Goal: Transaction & Acquisition: Purchase product/service

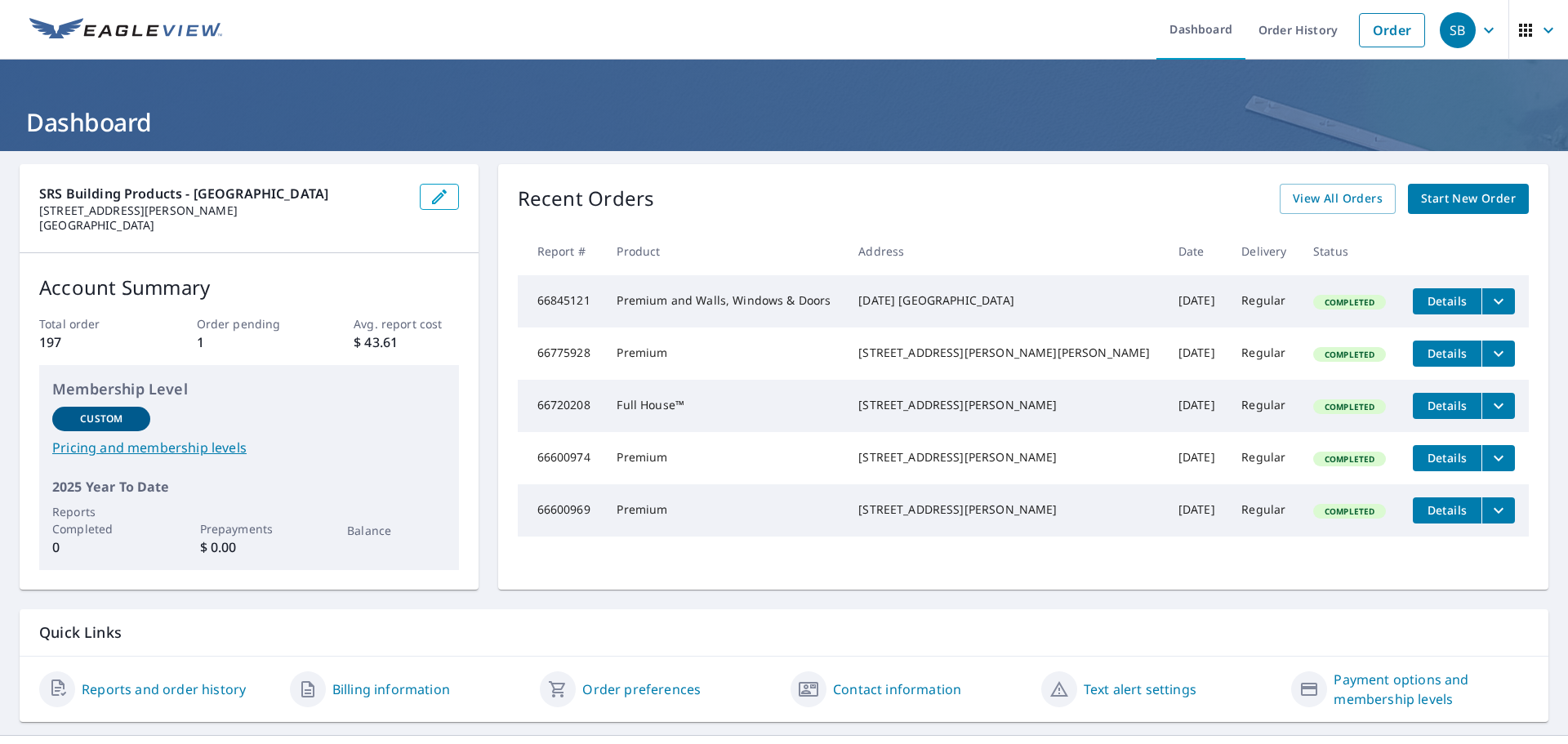
click at [1447, 199] on span "Start New Order" at bounding box center [1468, 199] width 95 height 20
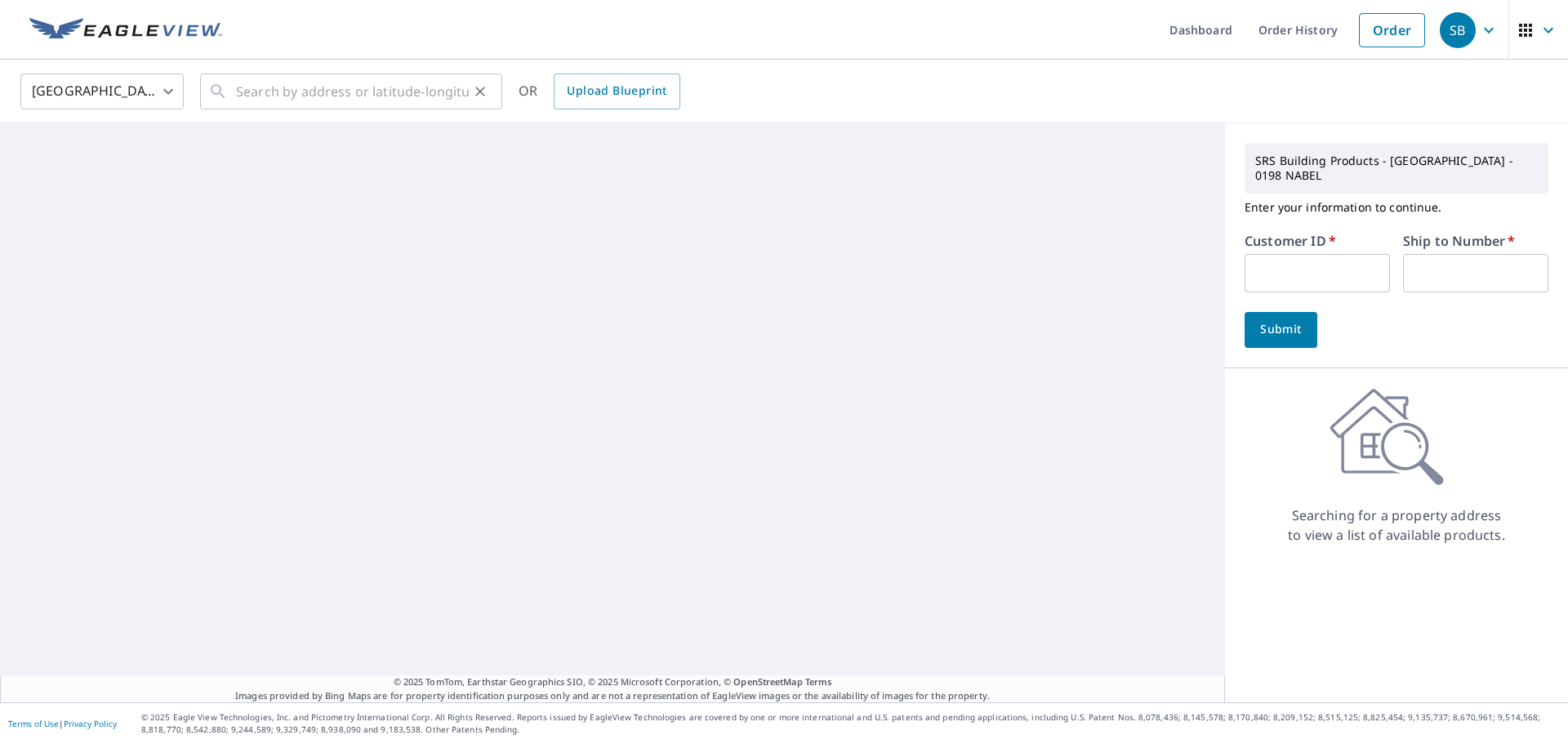
click at [233, 96] on div "​" at bounding box center [351, 91] width 302 height 36
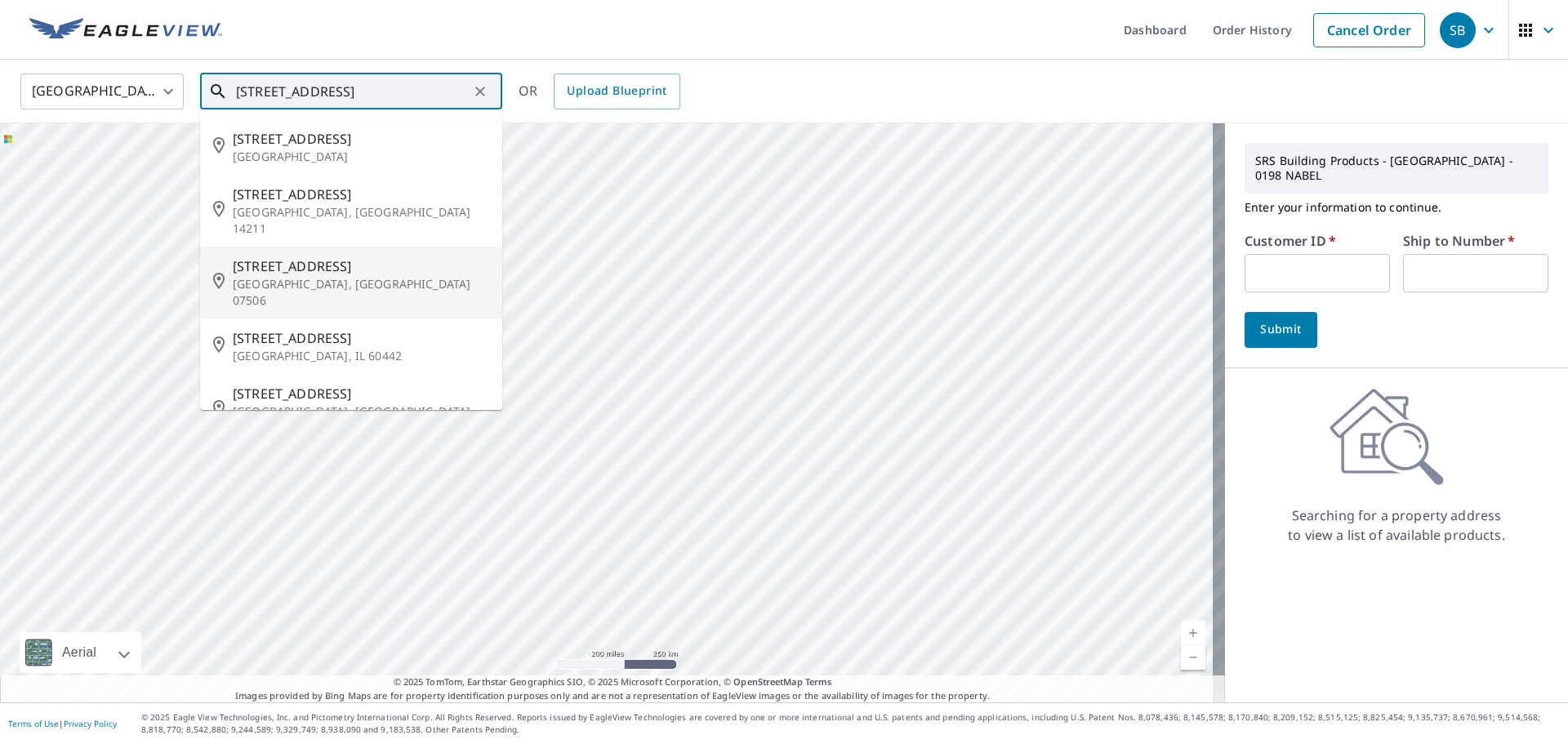
click at [305, 257] on span "[STREET_ADDRESS]" at bounding box center [361, 266] width 257 height 19
type input "[STREET_ADDRESS]"
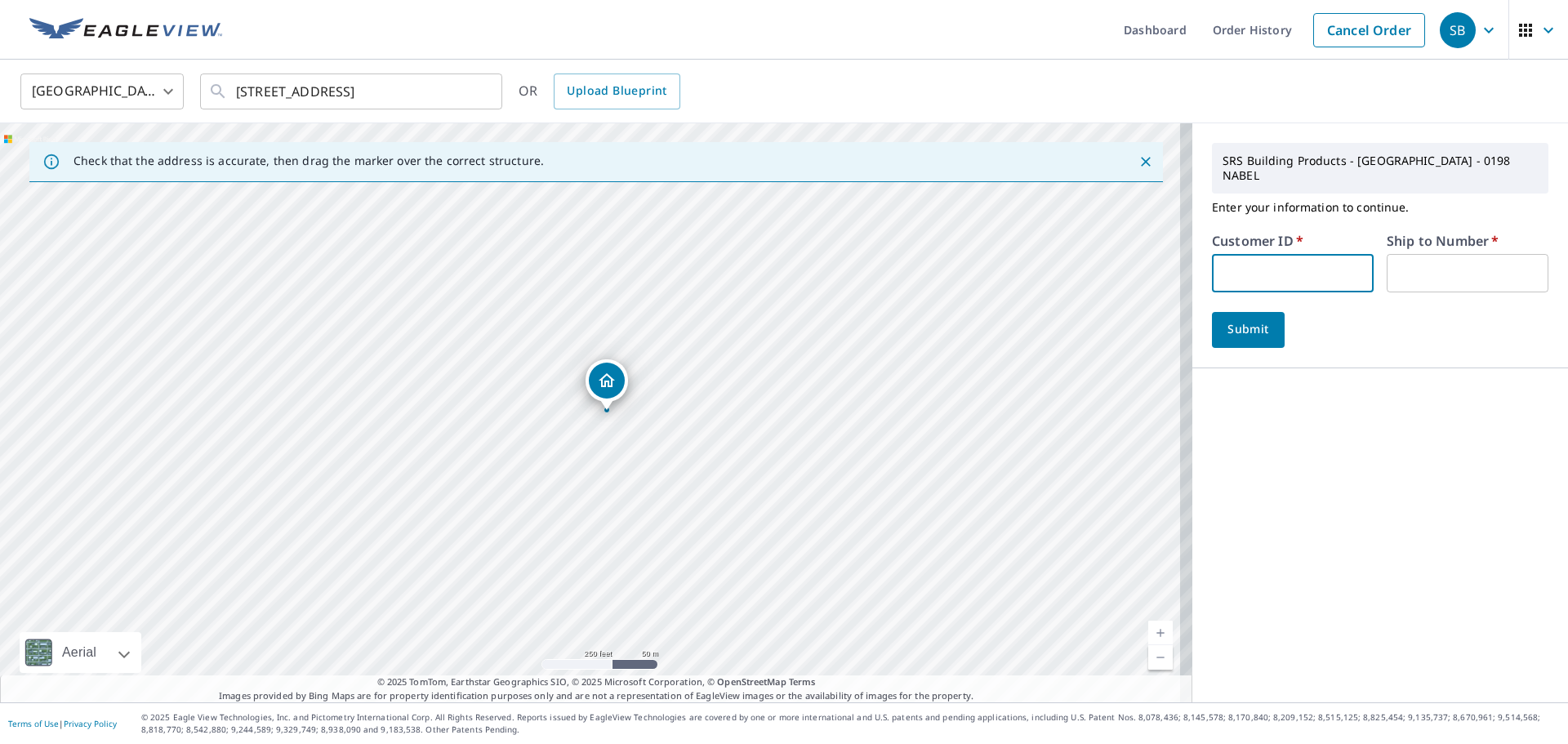
click at [1241, 254] on input "text" at bounding box center [1293, 274] width 162 height 39
click at [1276, 260] on input "text" at bounding box center [1293, 274] width 162 height 39
type input "S053830"
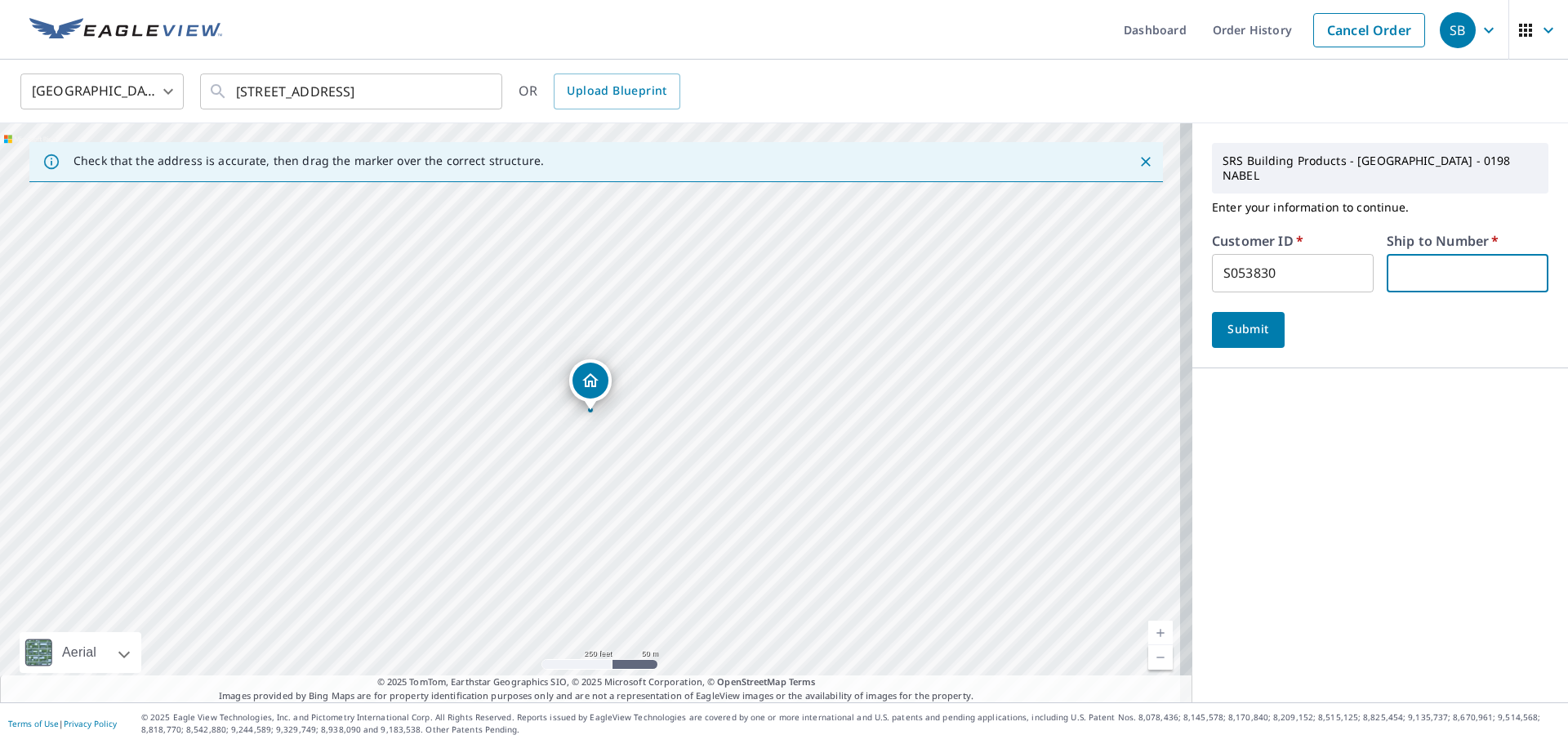
click at [1414, 258] on input "text" at bounding box center [1467, 274] width 162 height 39
type input "1"
click at [1242, 320] on span "Submit" at bounding box center [1247, 329] width 46 height 20
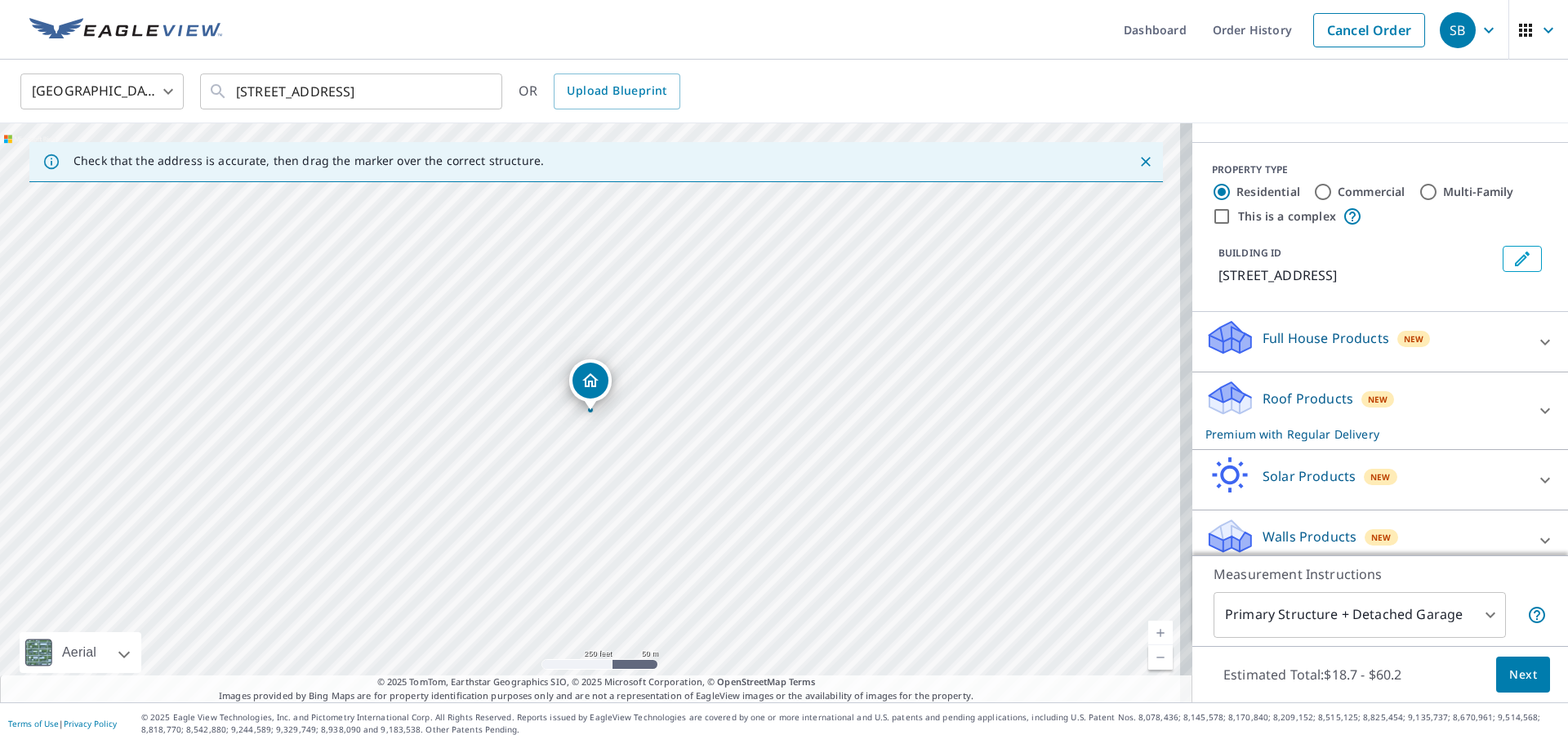
scroll to position [164, 0]
click at [1499, 397] on div "Roof Products New Premium with Regular Delivery" at bounding box center [1365, 410] width 320 height 64
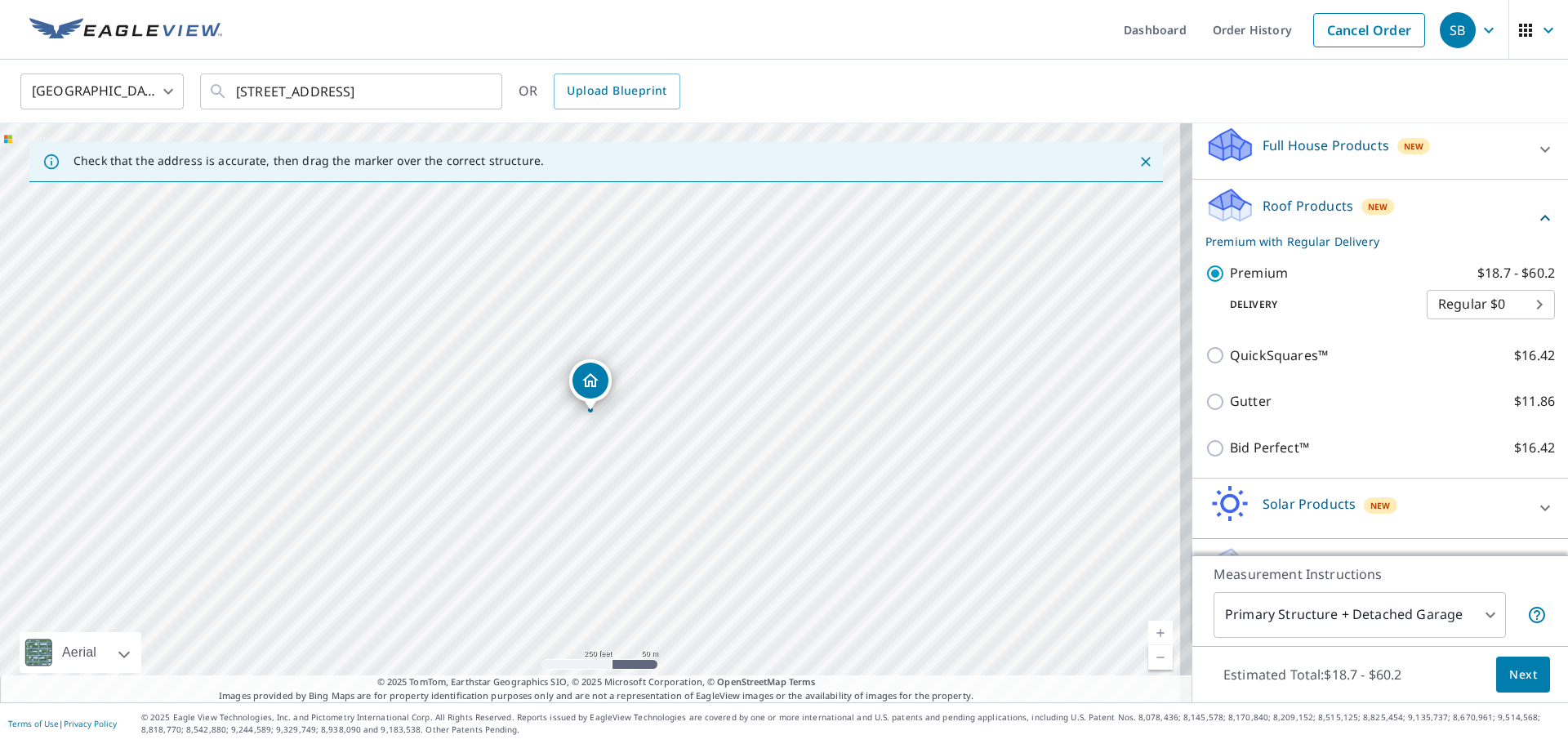
scroll to position [385, 0]
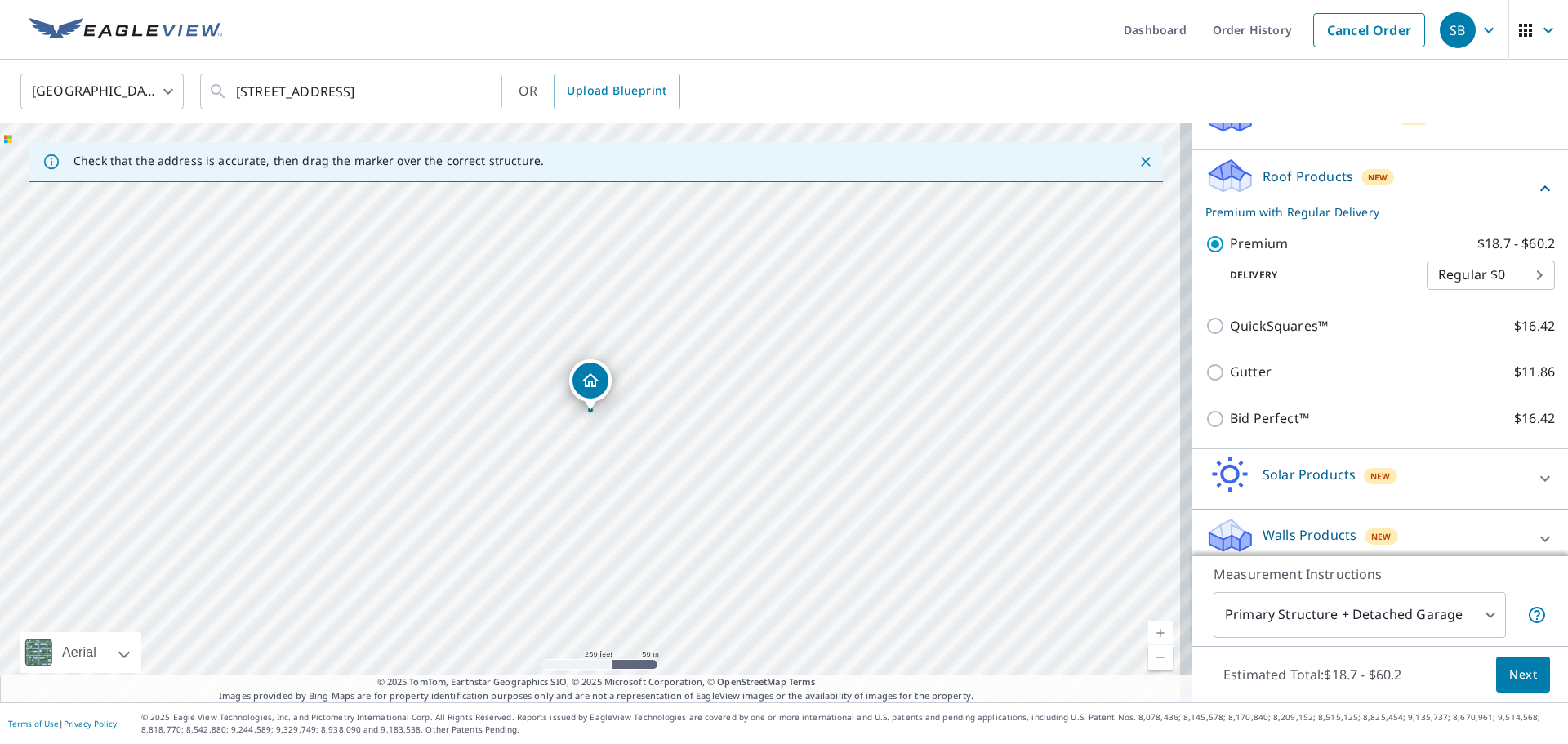
click at [1512, 675] on span "Next" at bounding box center [1523, 675] width 28 height 20
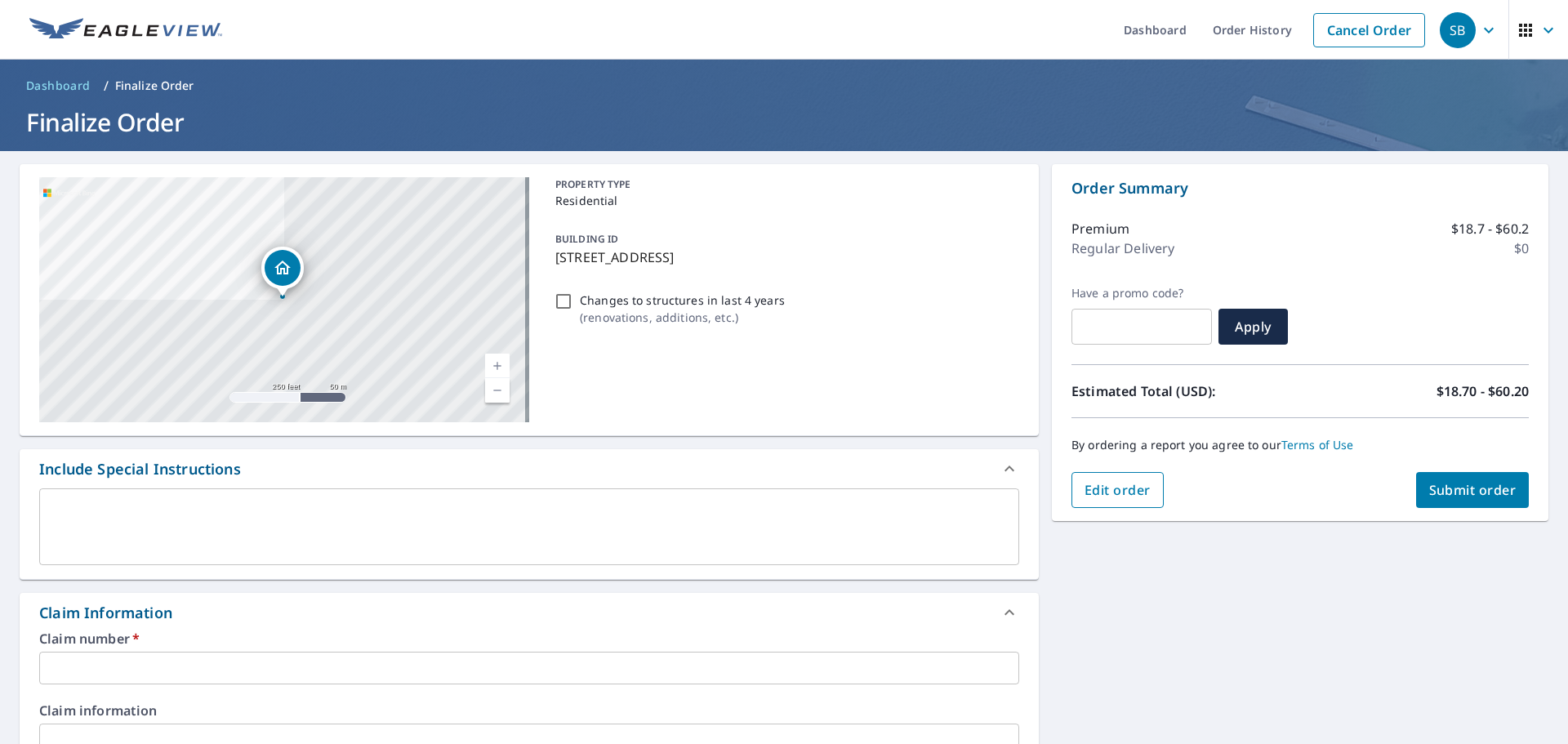
click at [1113, 486] on span "Edit order" at bounding box center [1117, 489] width 66 height 18
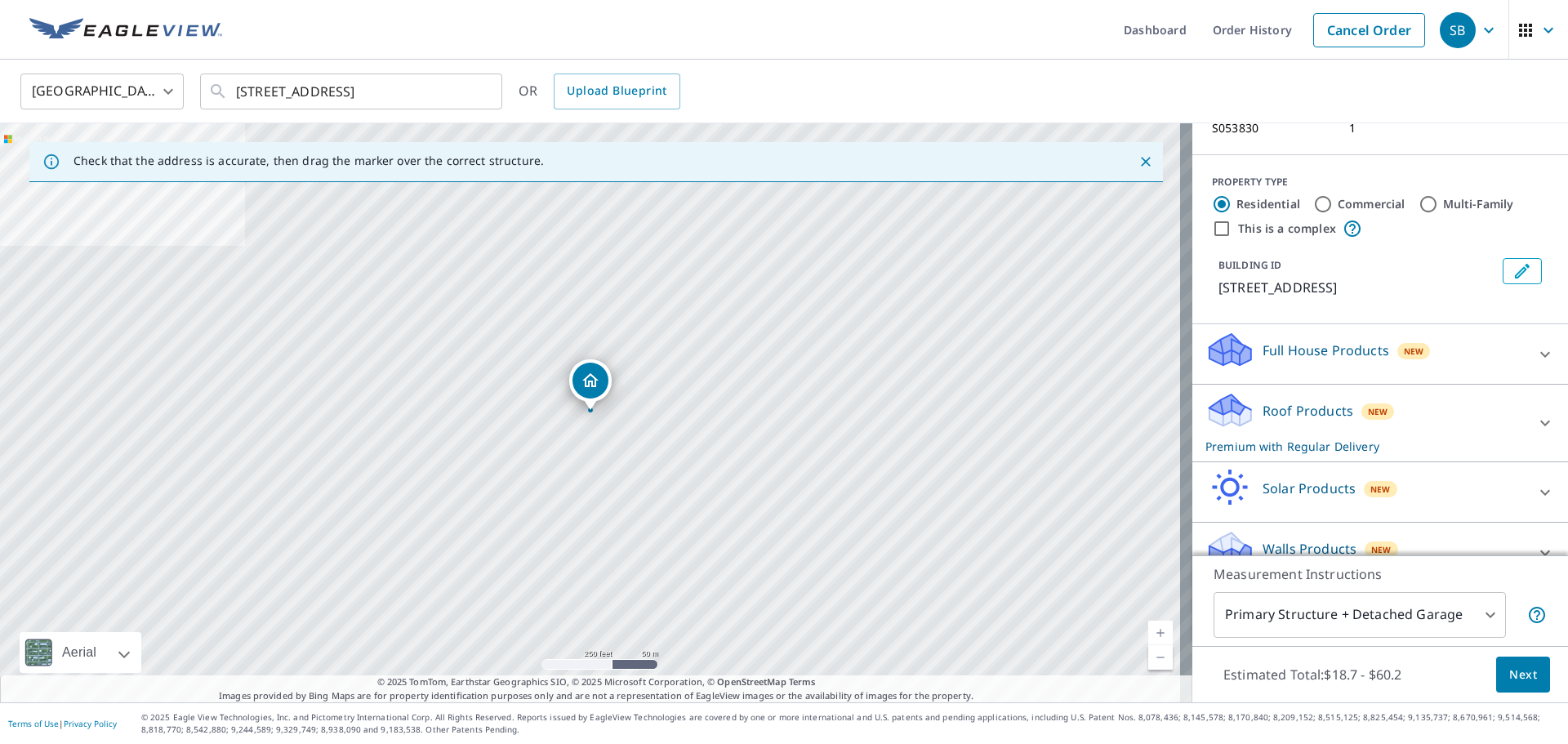
scroll to position [163, 0]
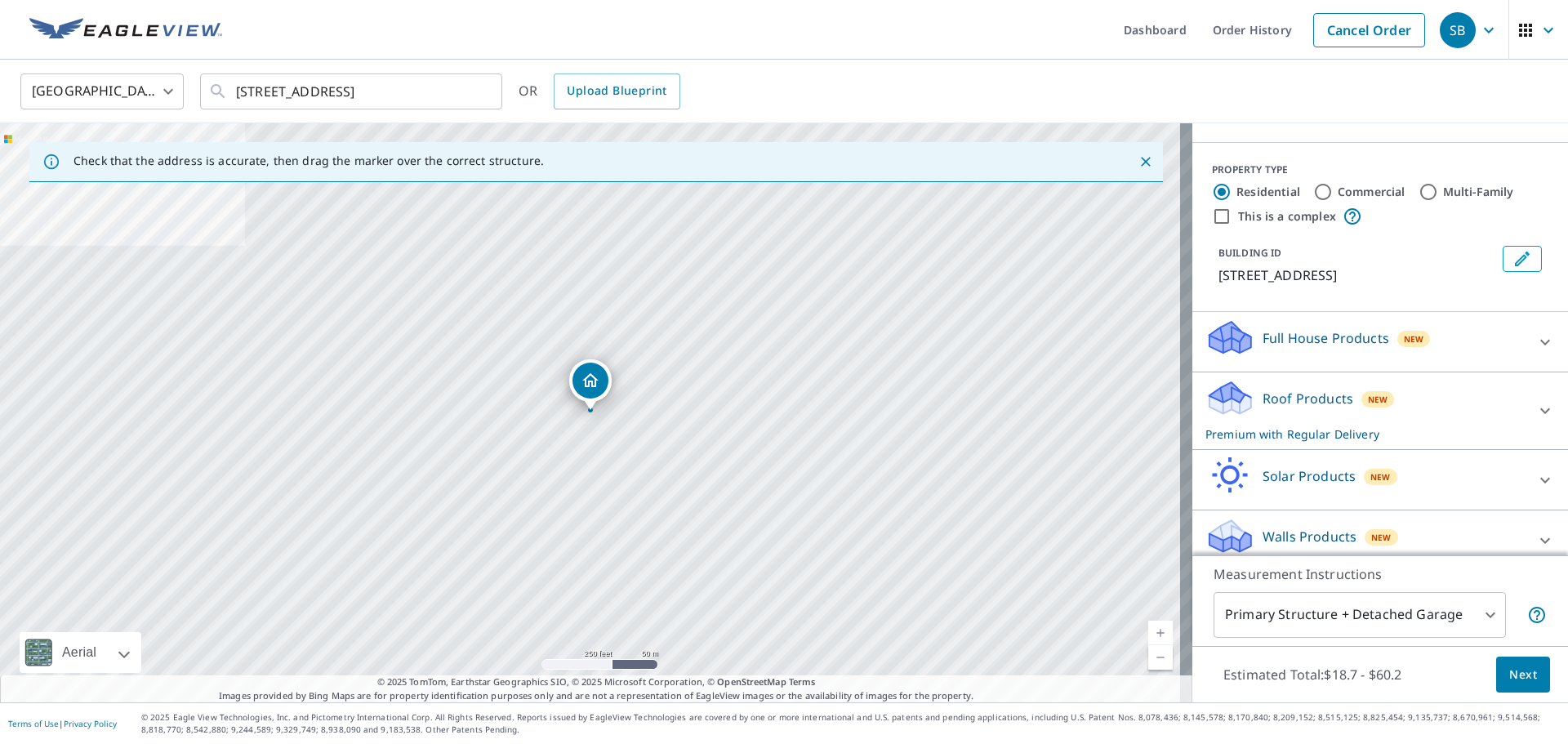
click at [1444, 318] on div "Full House Products New" at bounding box center [1365, 341] width 320 height 46
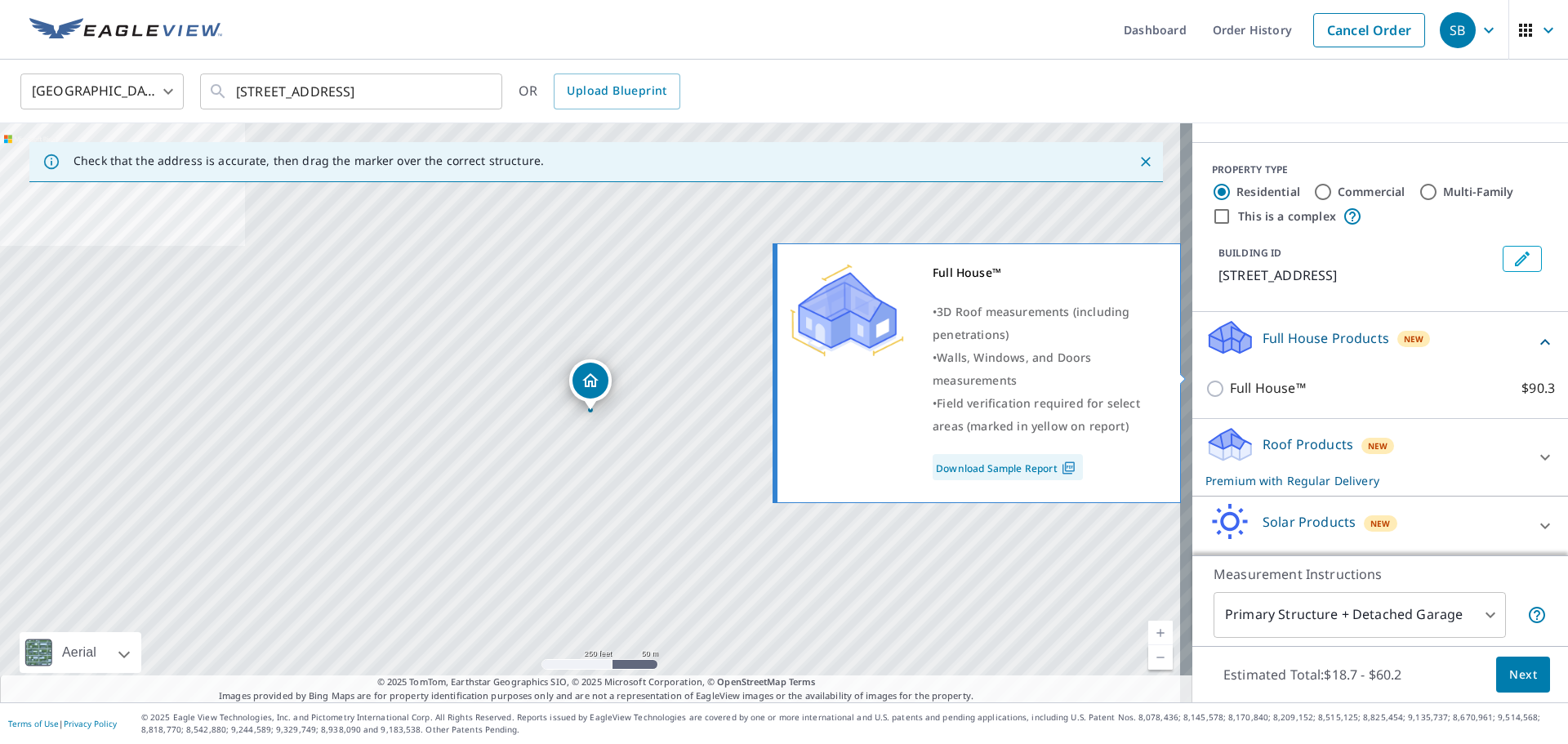
click at [1205, 379] on input "Full House™ $90.3" at bounding box center [1217, 388] width 24 height 19
checkbox input "true"
checkbox input "false"
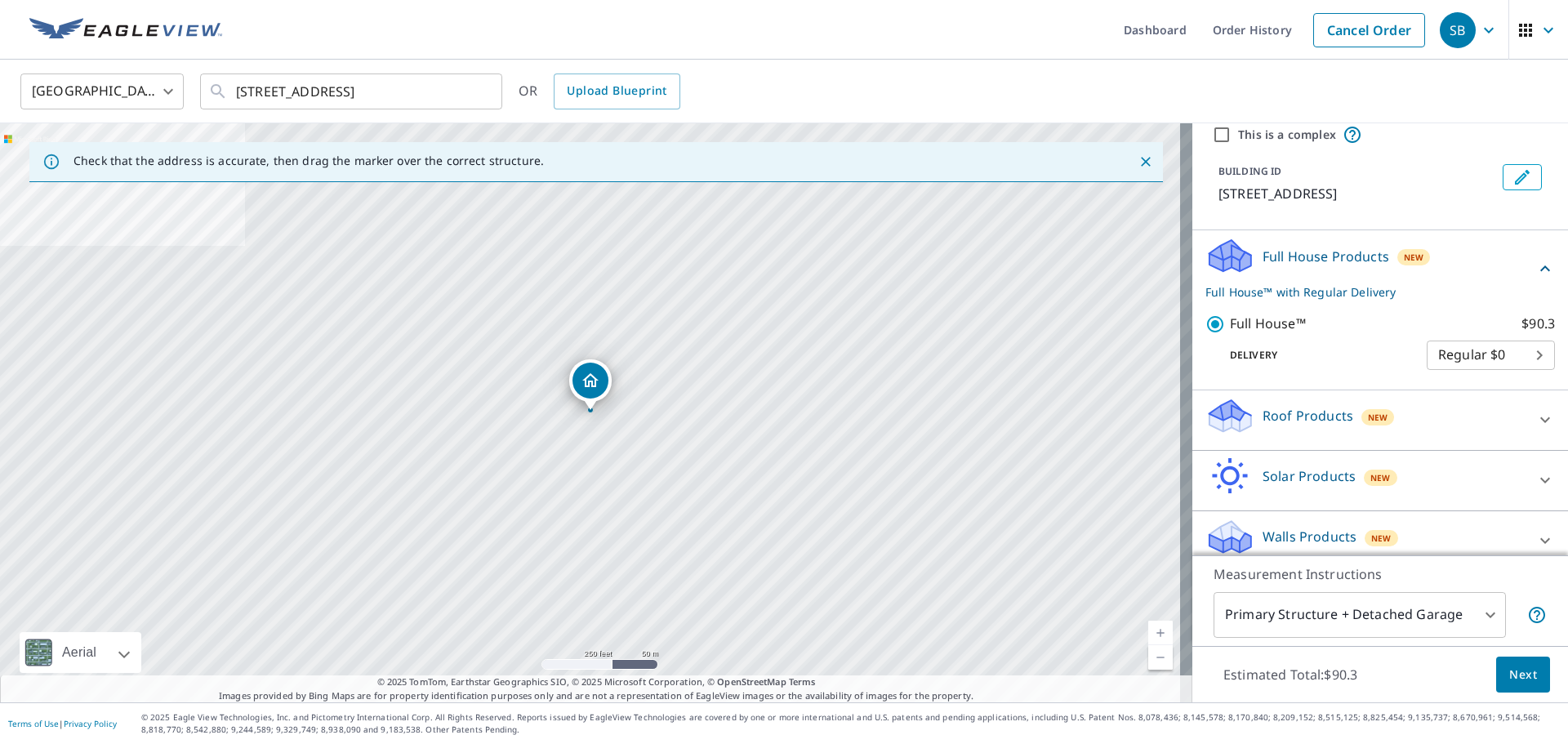
scroll to position [247, 0]
click at [1509, 679] on span "Next" at bounding box center [1523, 675] width 28 height 20
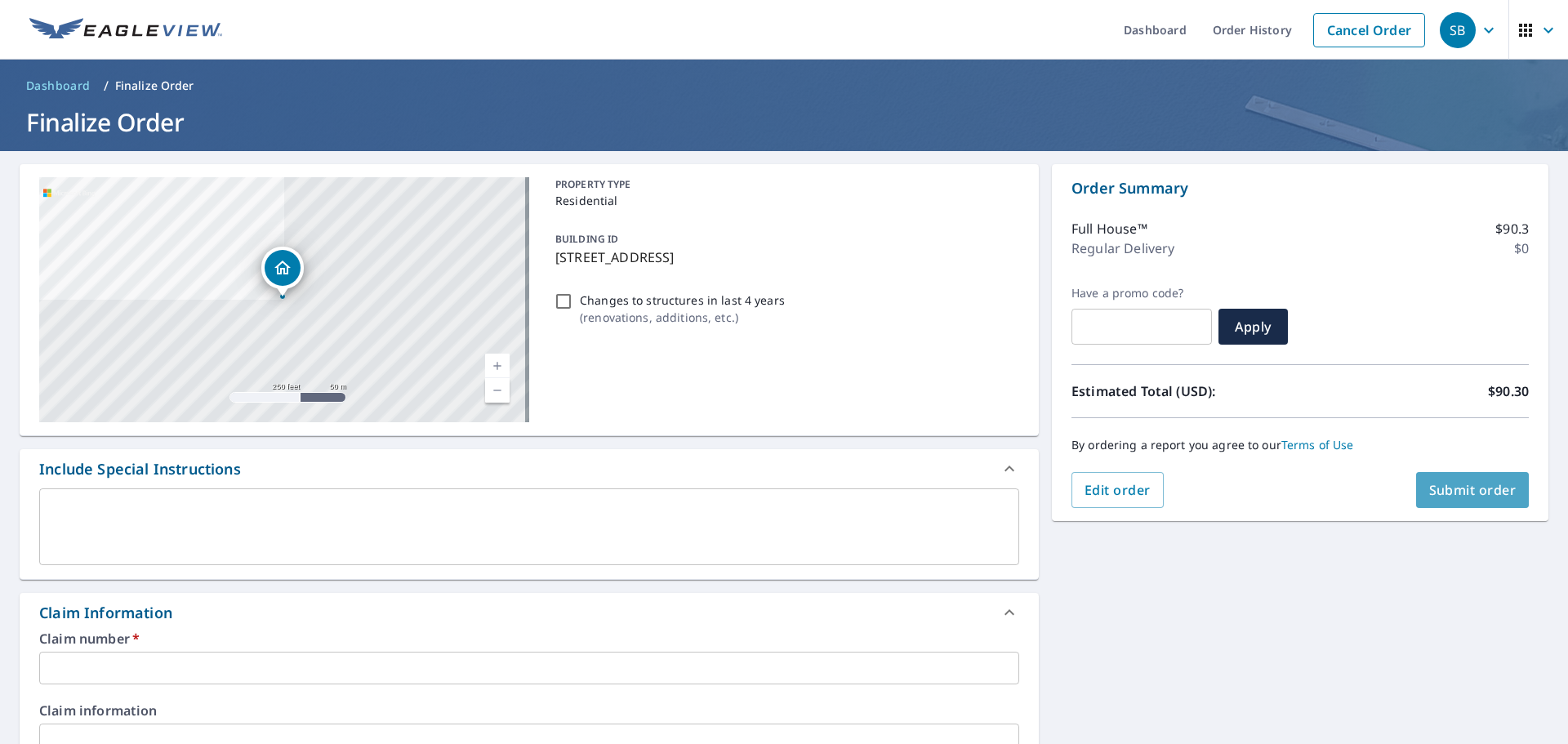
click at [1460, 504] on button "Submit order" at bounding box center [1472, 490] width 114 height 36
checkbox input "true"
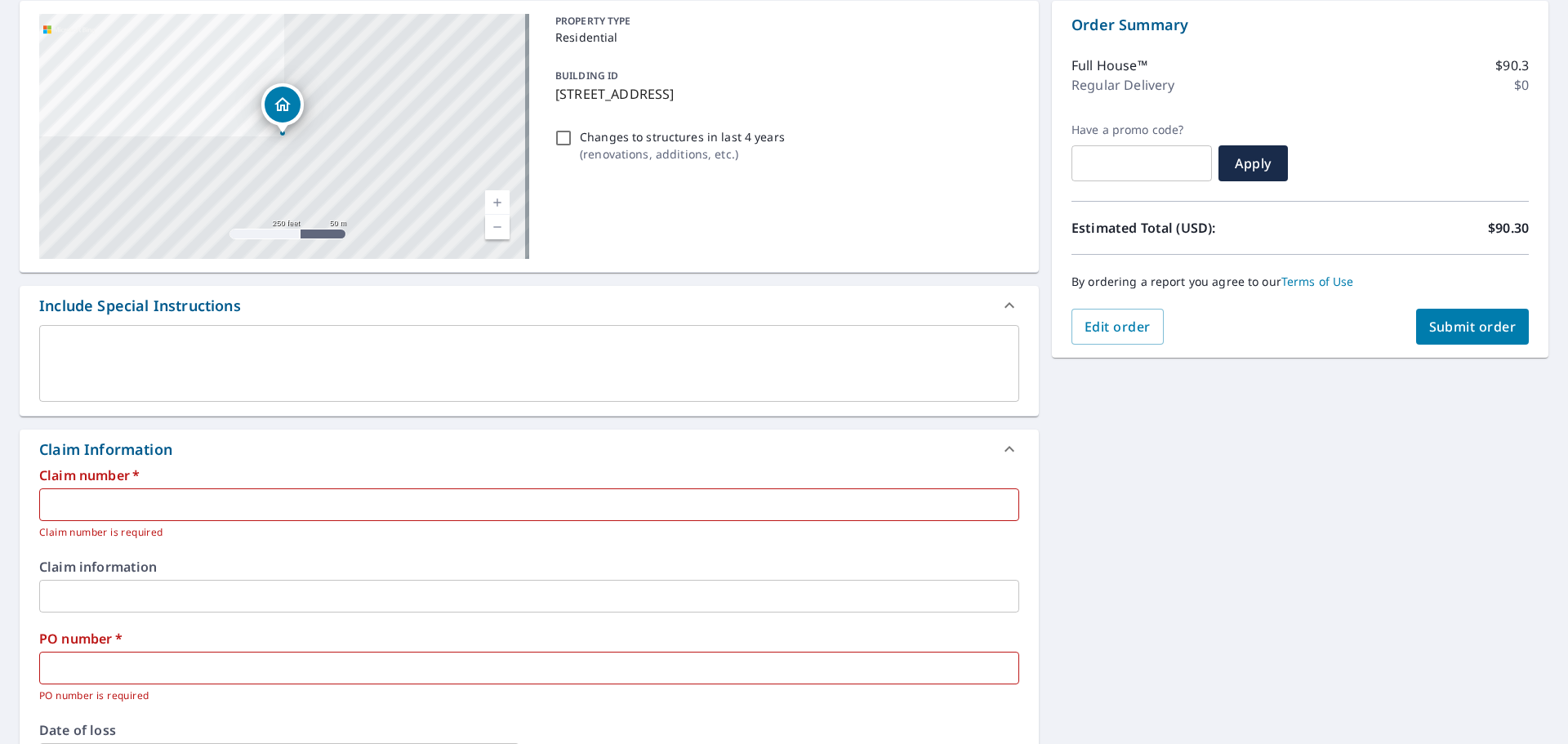
click at [103, 495] on input "text" at bounding box center [529, 504] width 980 height 33
type input "S053830"
checkbox input "true"
click at [130, 588] on input "text" at bounding box center [529, 596] width 980 height 33
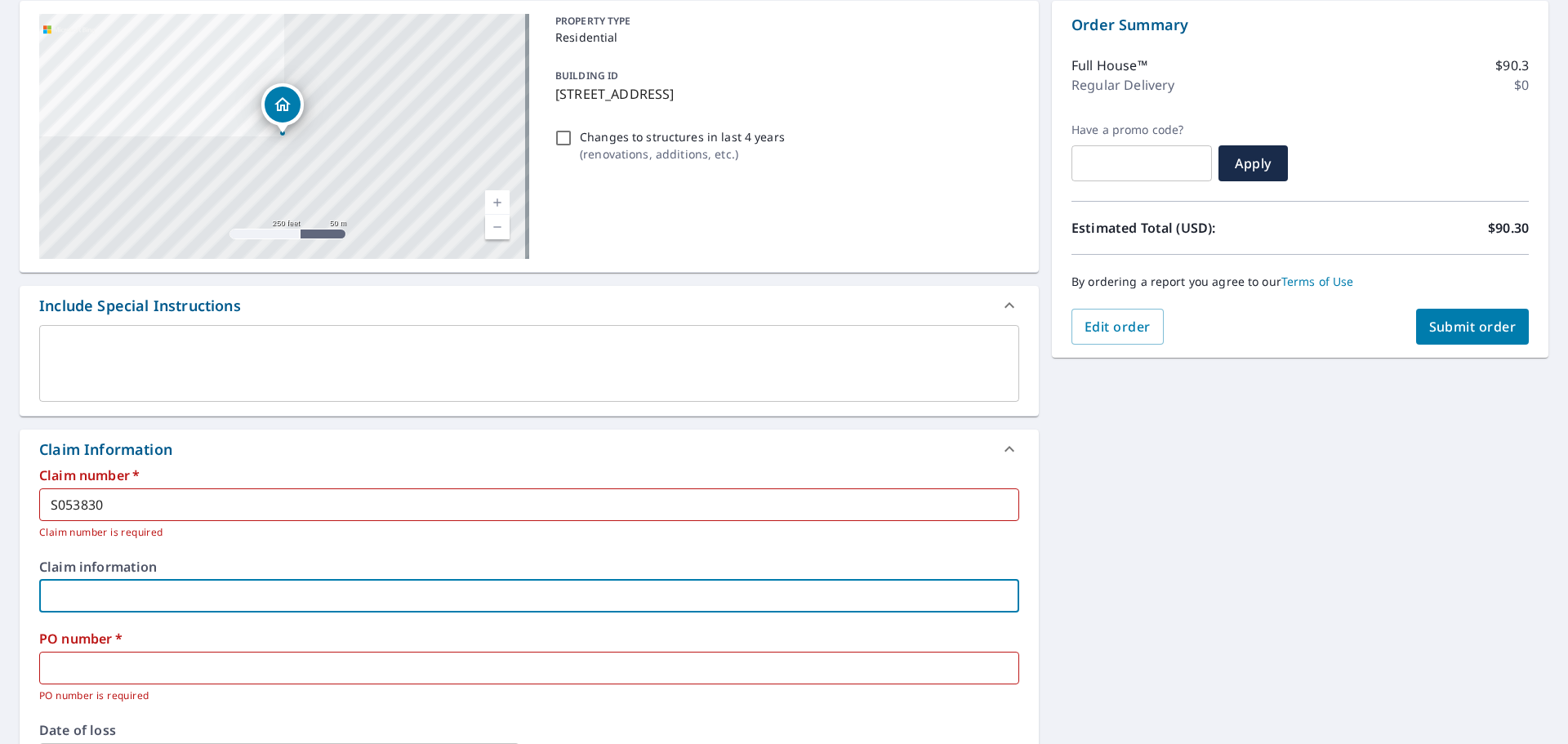
type input "1"
checkbox input "true"
type input "17"
checkbox input "true"
type input "175"
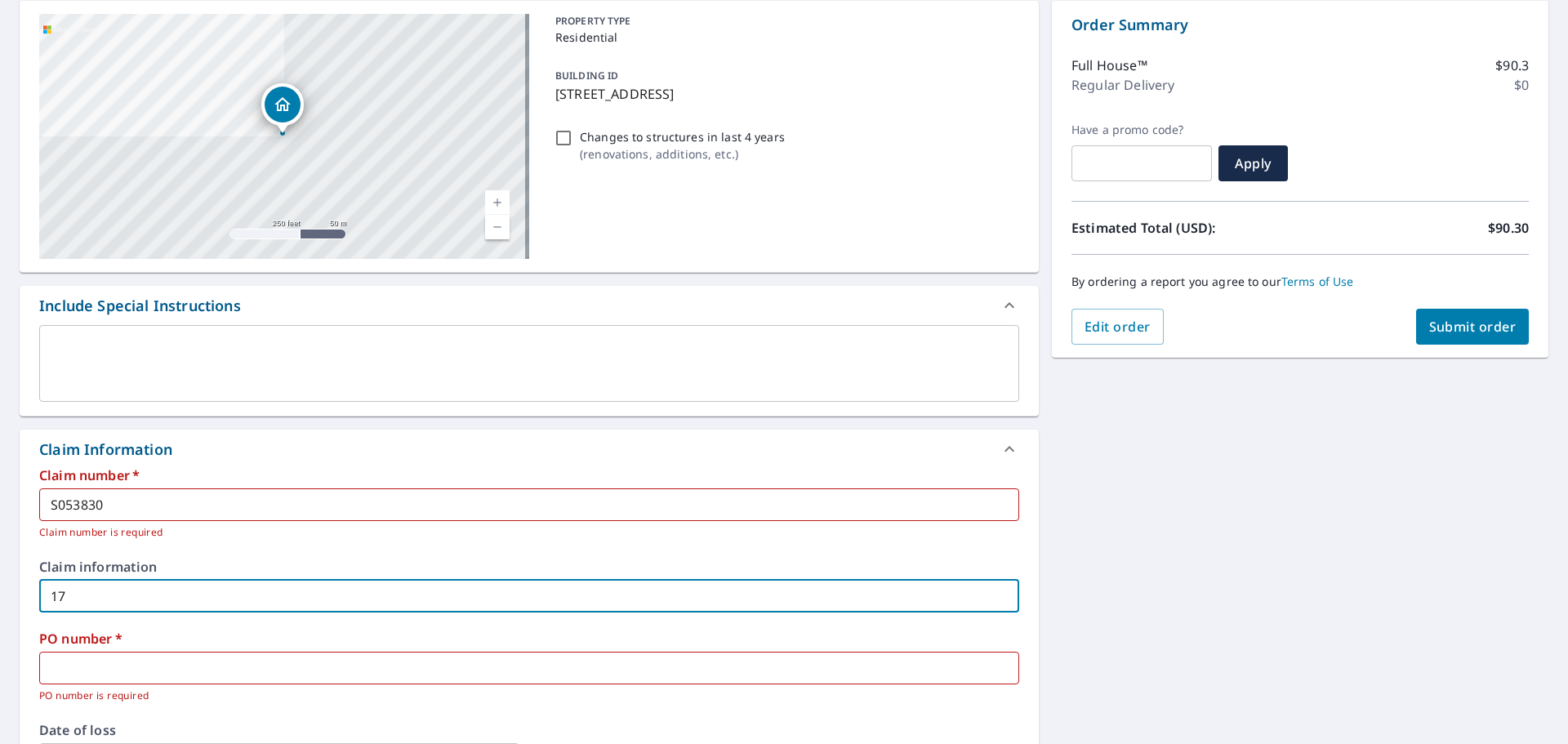
checkbox input "true"
type input "17"
checkbox input "true"
type input "1"
checkbox input "true"
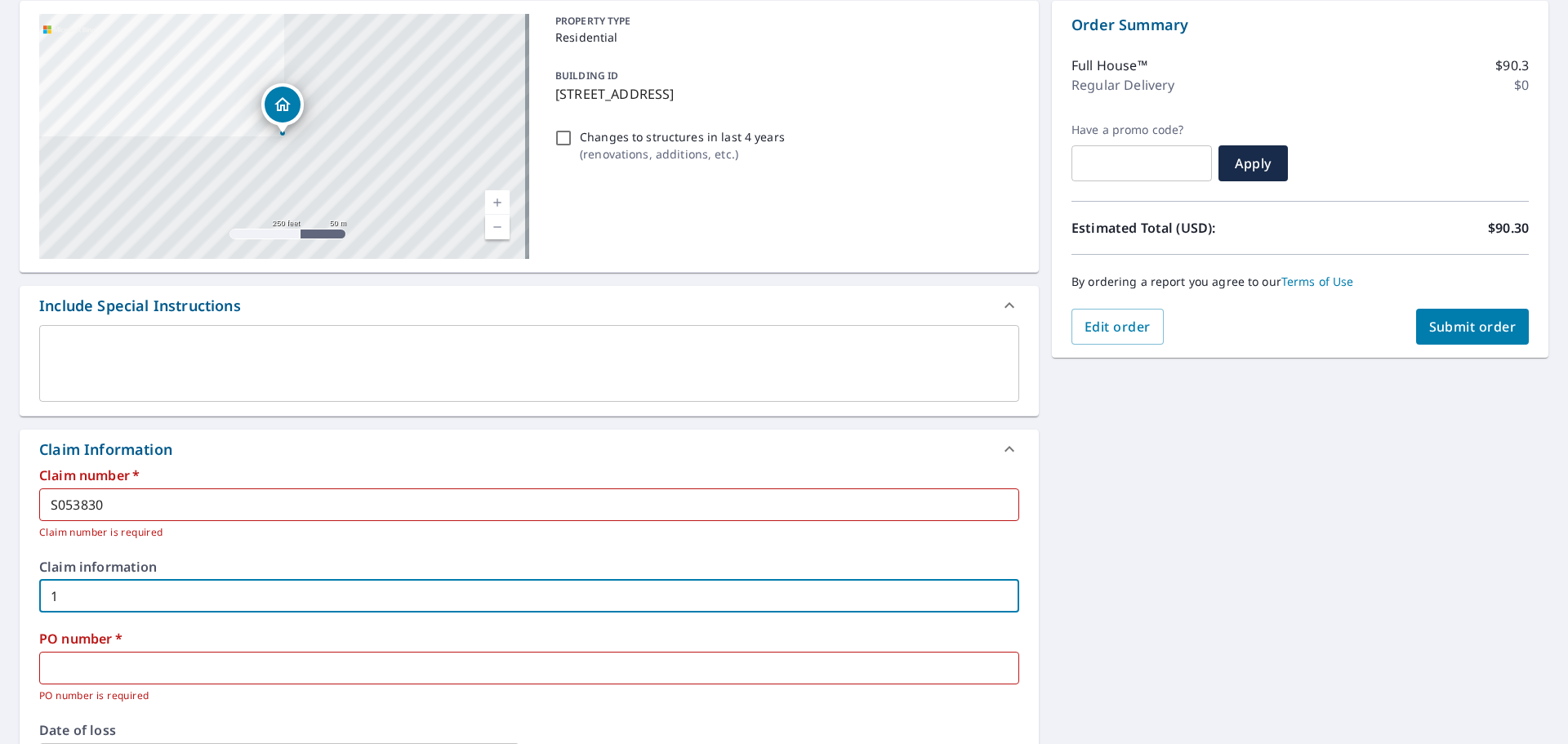
checkbox input "true"
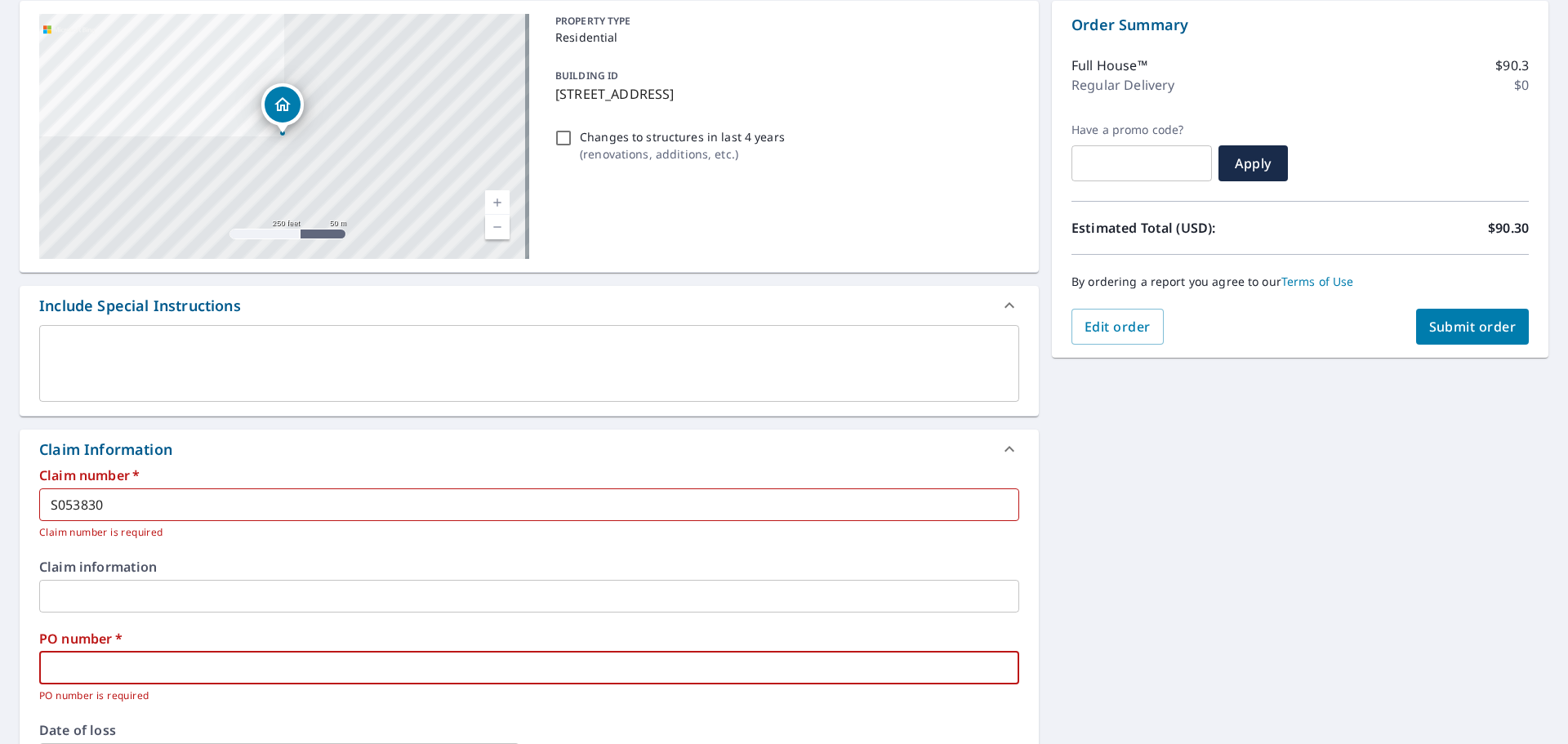
type input "1"
checkbox input "true"
type input "17"
checkbox input "true"
type input "175"
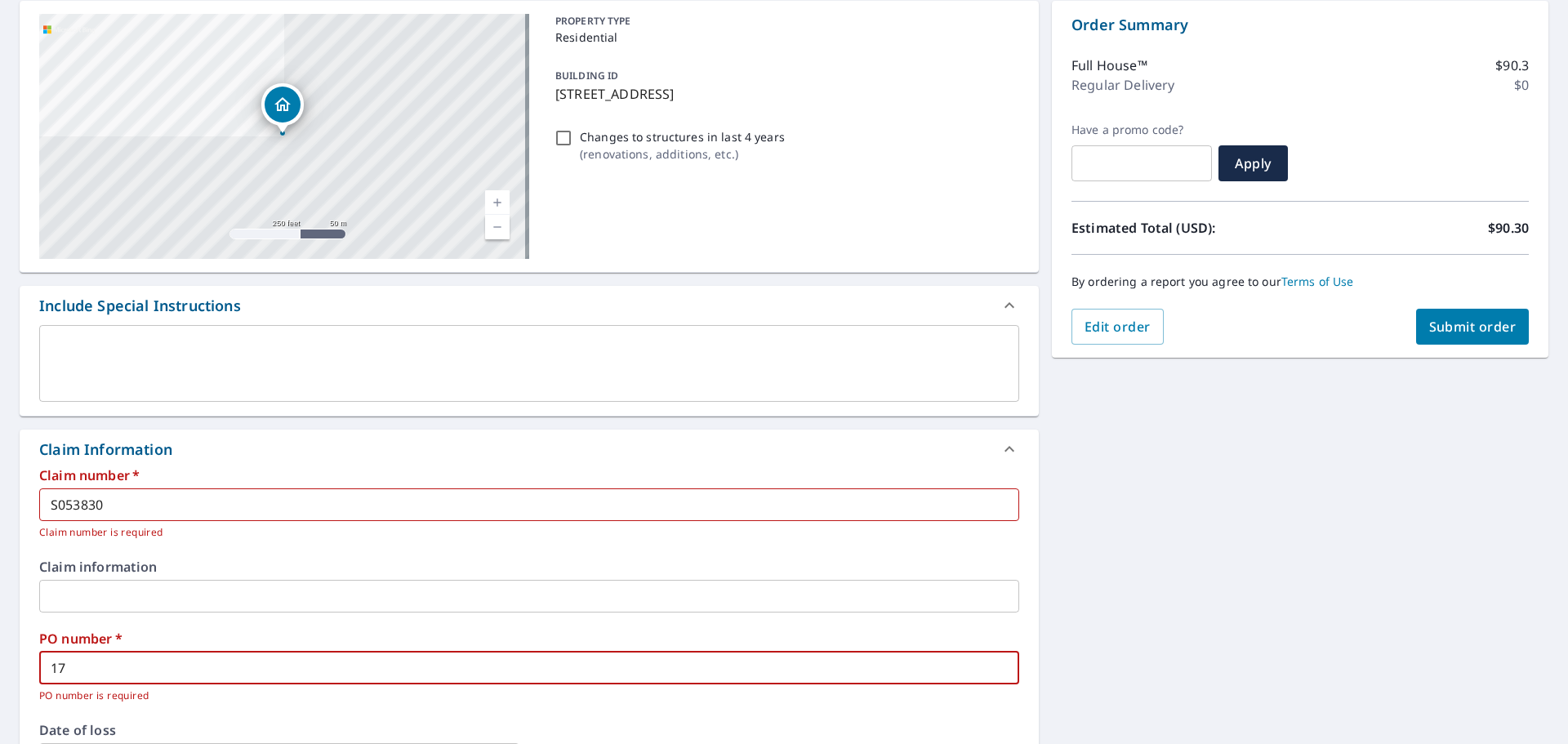
checkbox input "true"
type input "175"
checkbox input "true"
type input "175 m"
checkbox input "true"
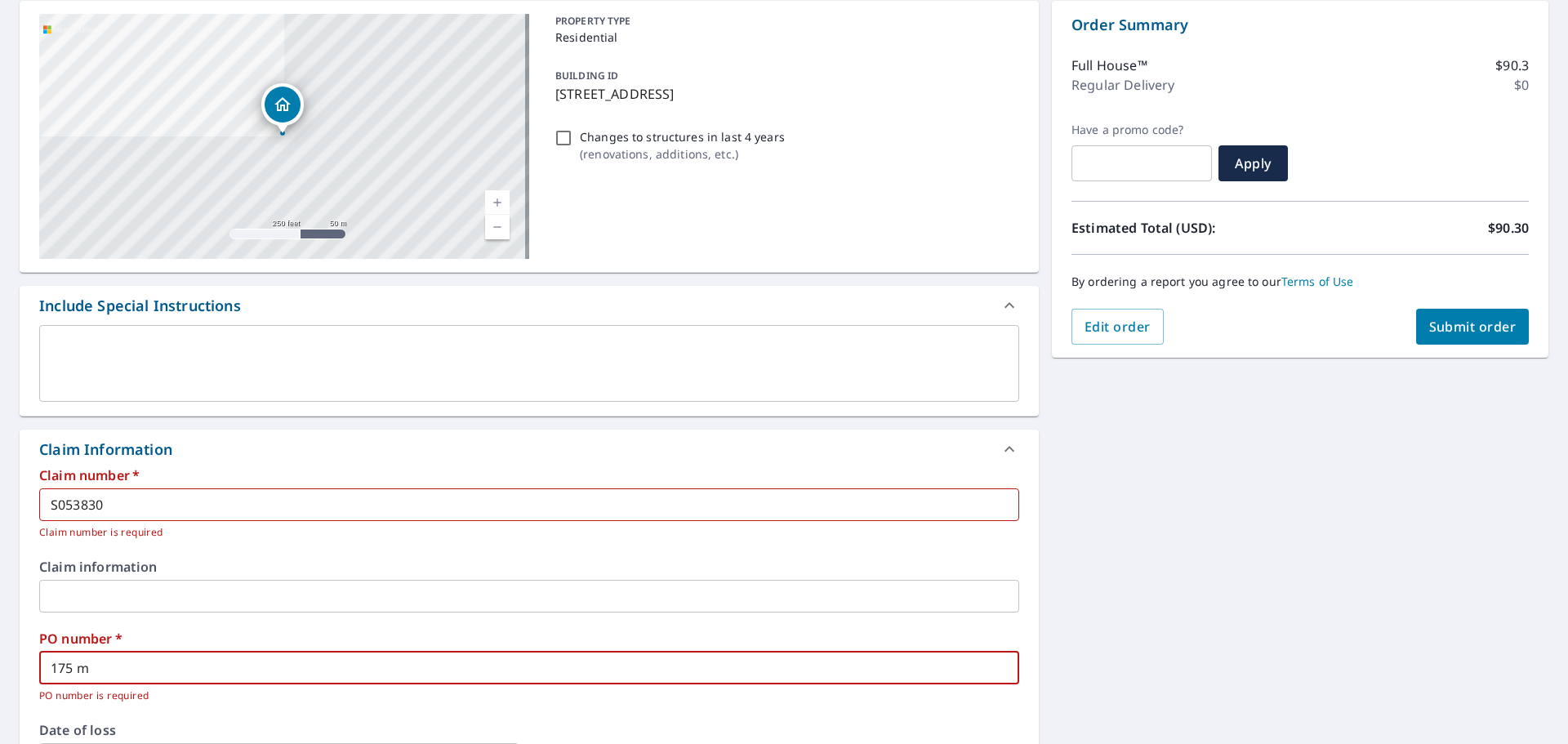
type input "175 ma"
checkbox input "true"
type input "175 may"
checkbox input "true"
type input "175 may"
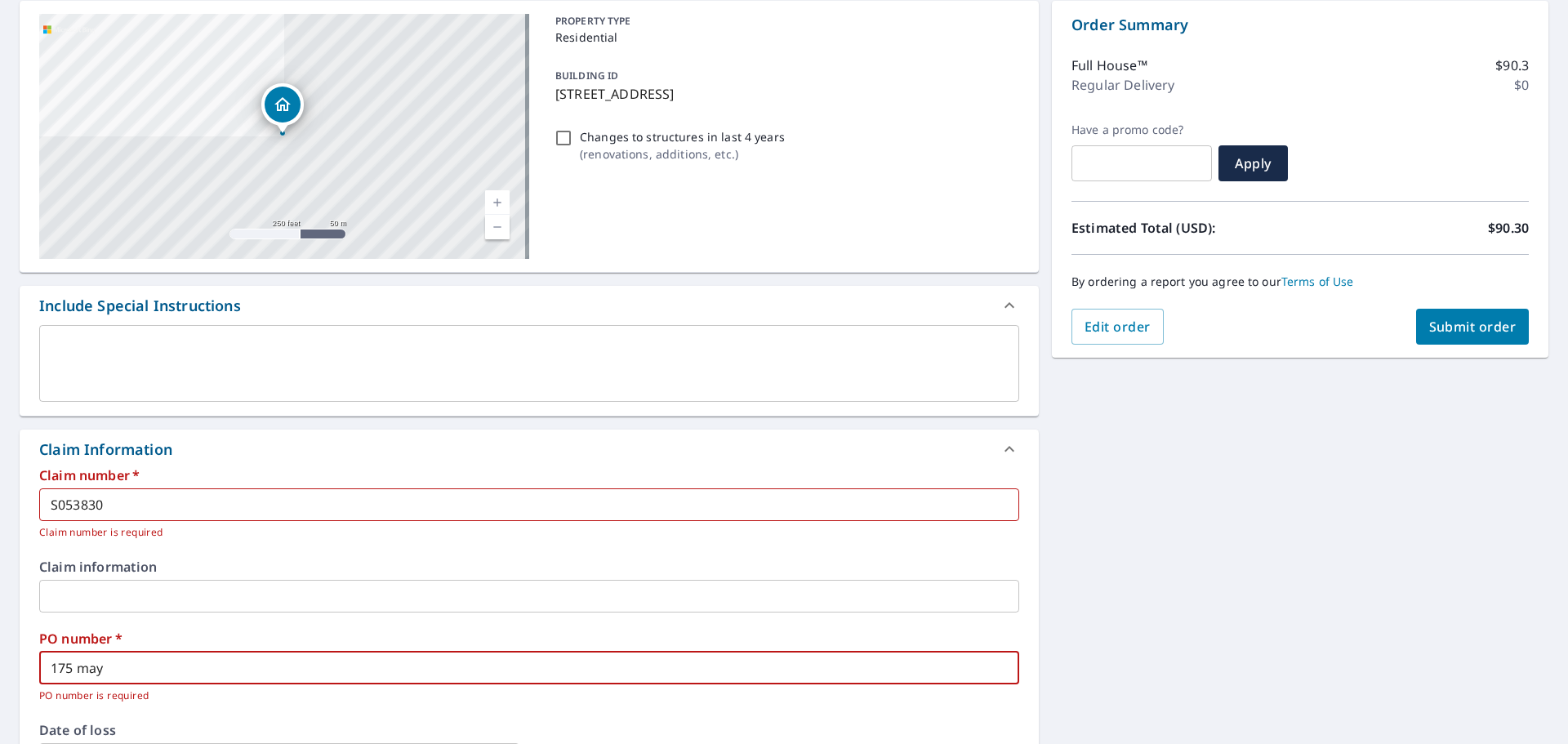
checkbox input "true"
type input "175 may s"
checkbox input "true"
type input "[STREET_ADDRESS]"
checkbox input "true"
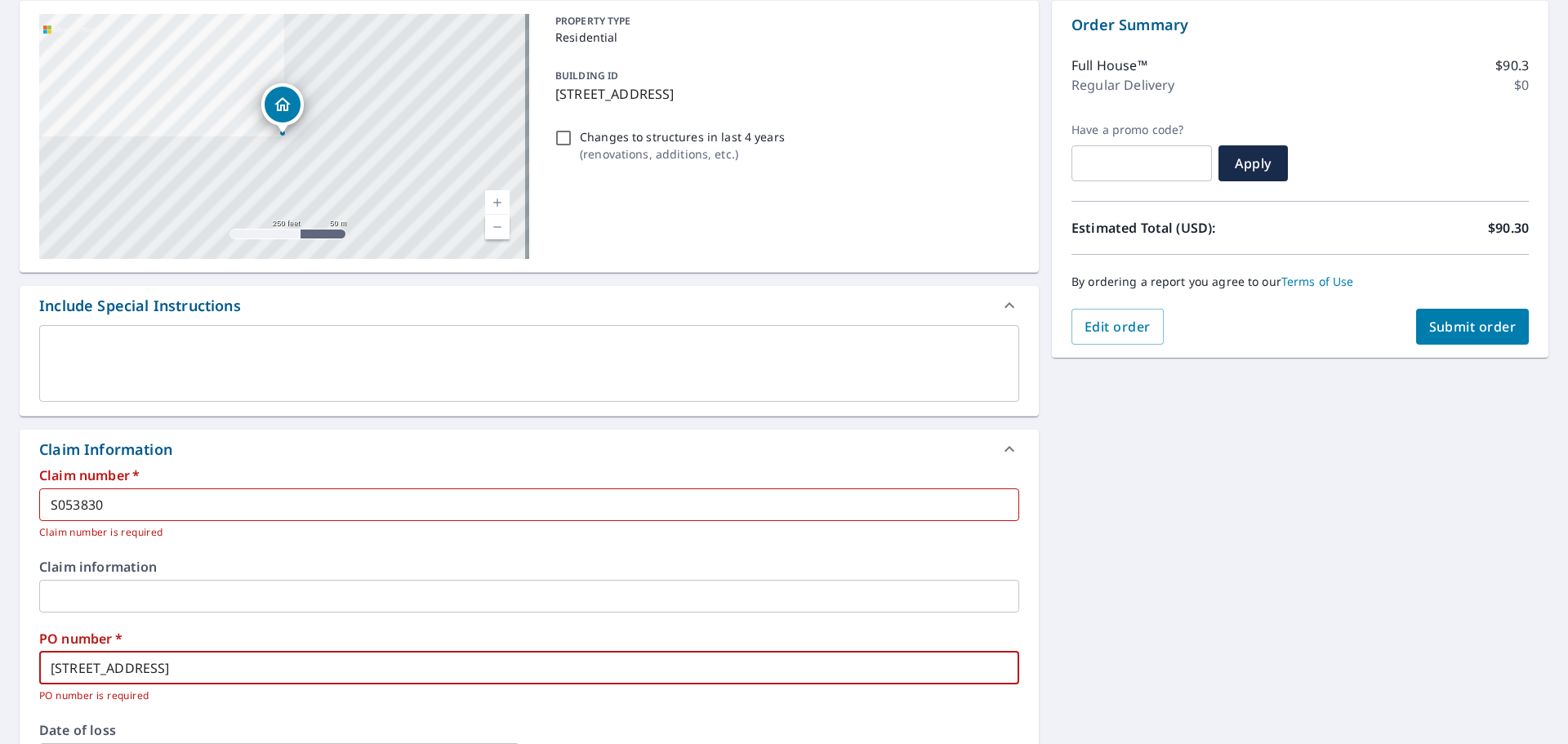
type input "175 may s"
checkbox input "true"
type input "175 may"
checkbox input "true"
type input "175 may"
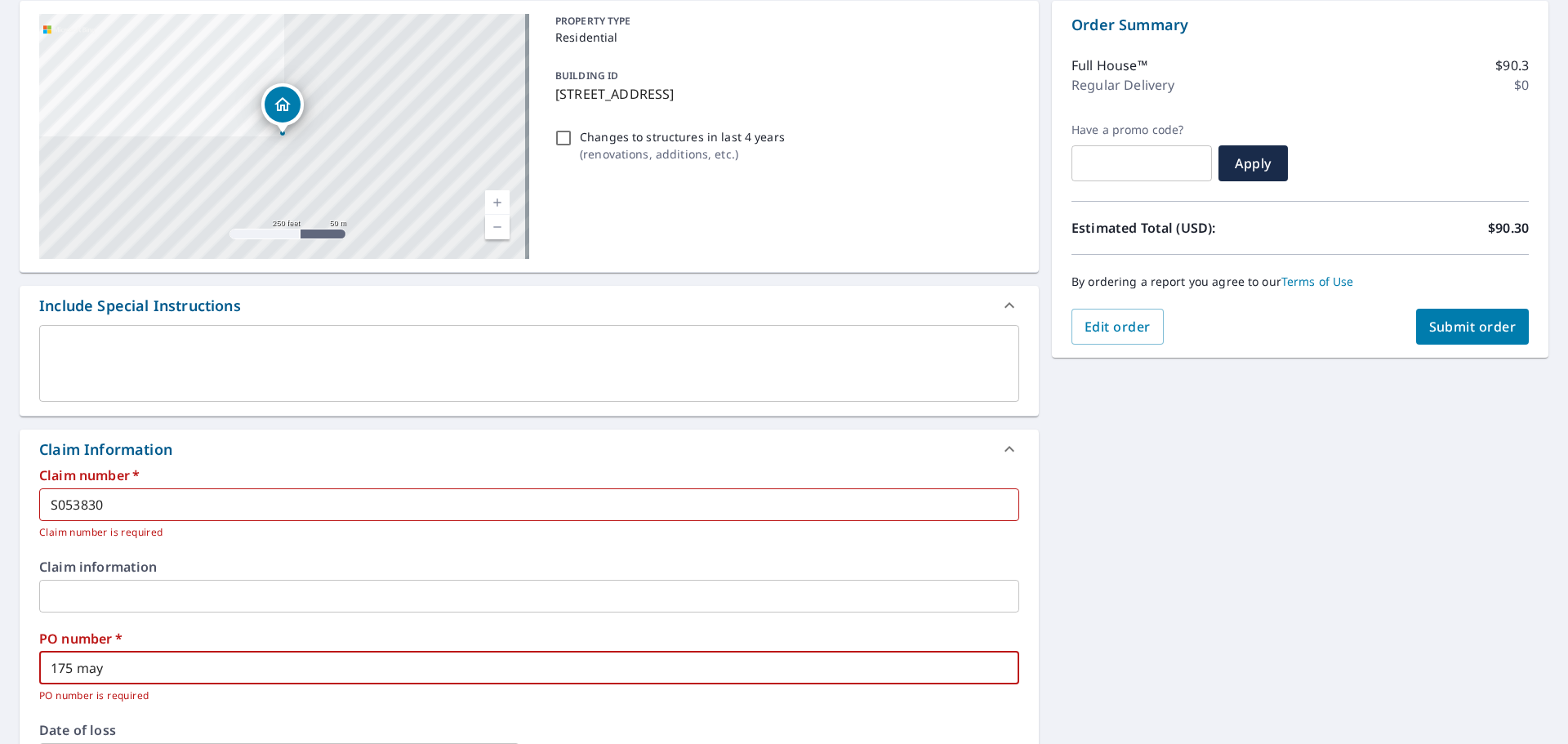
checkbox input "true"
type input "175 ma"
checkbox input "true"
type input "175 m"
checkbox input "true"
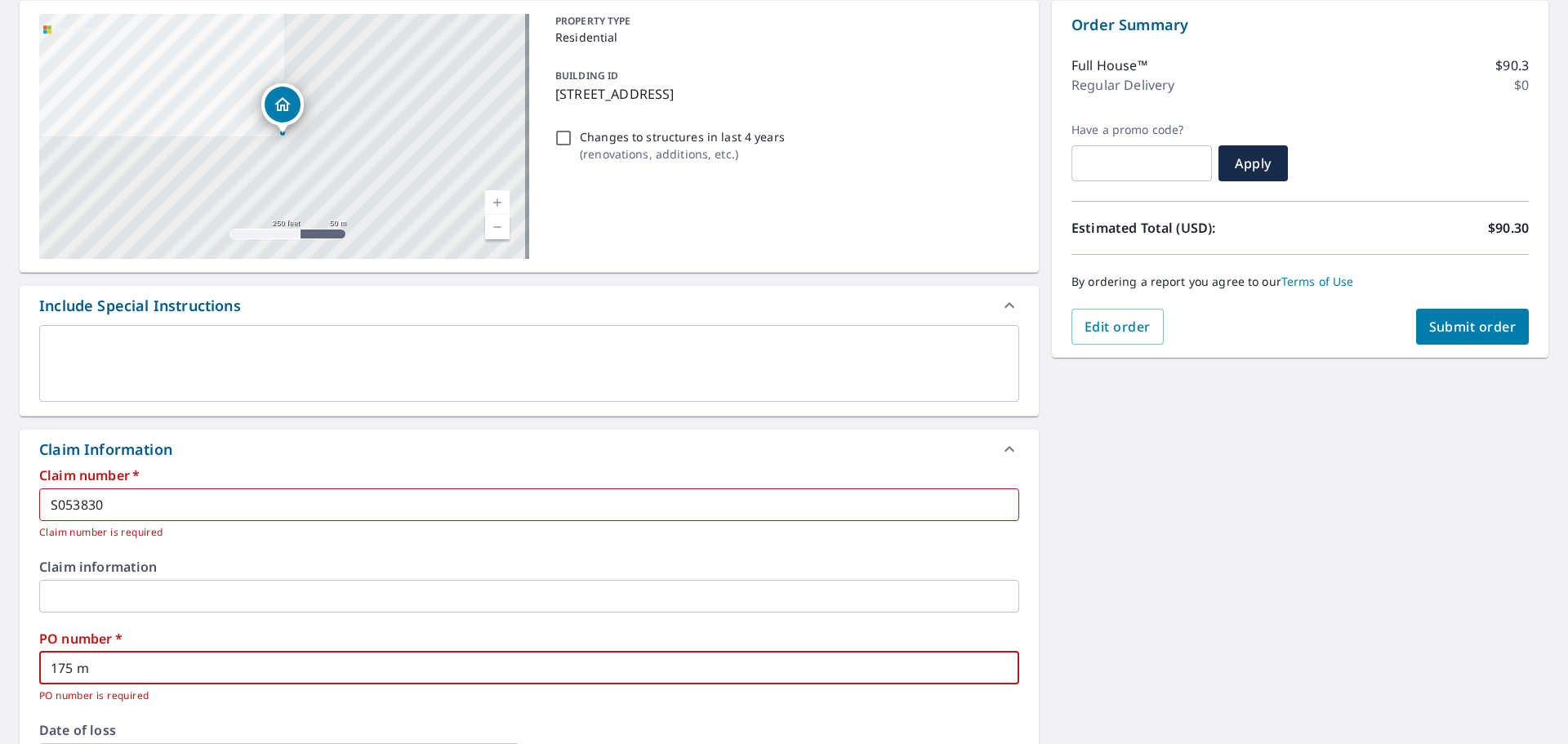
type input "175"
checkbox input "true"
type input "175 M"
checkbox input "true"
type input "175 MA"
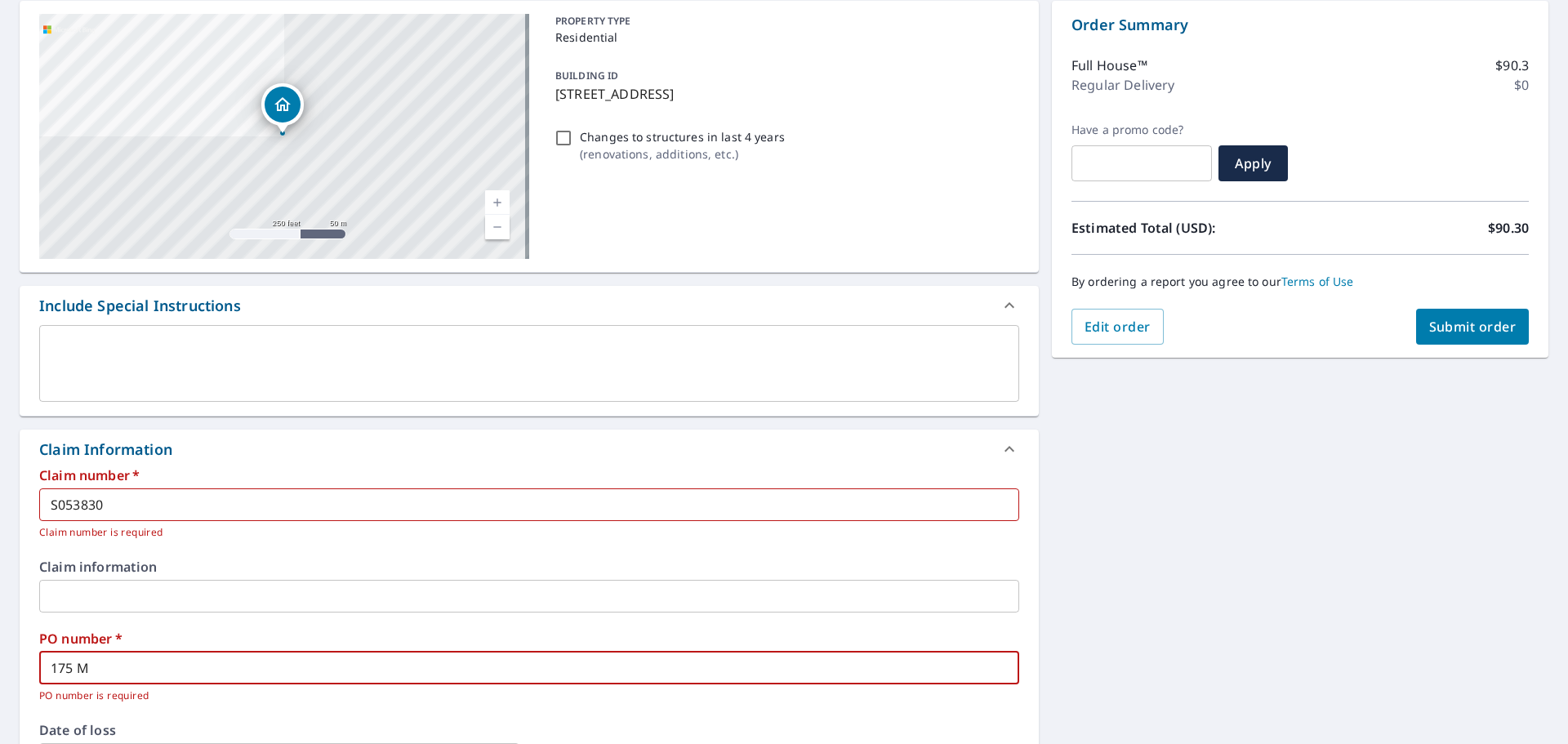
checkbox input "true"
type input "175 MAY"
checkbox input "true"
type input "175 MAY"
checkbox input "true"
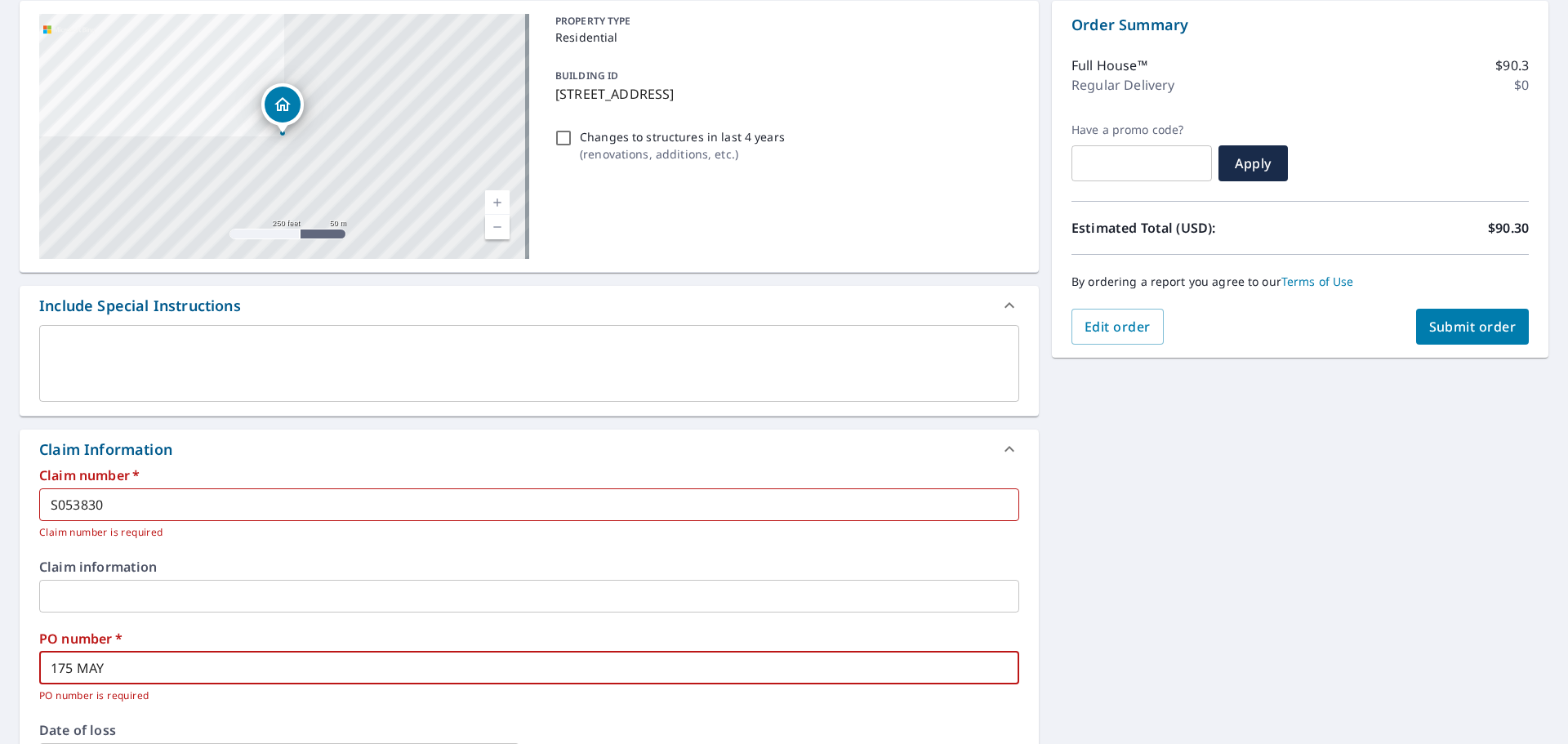
type input "175 MAY S"
checkbox input "true"
type input "175 MAY ST"
checkbox input "true"
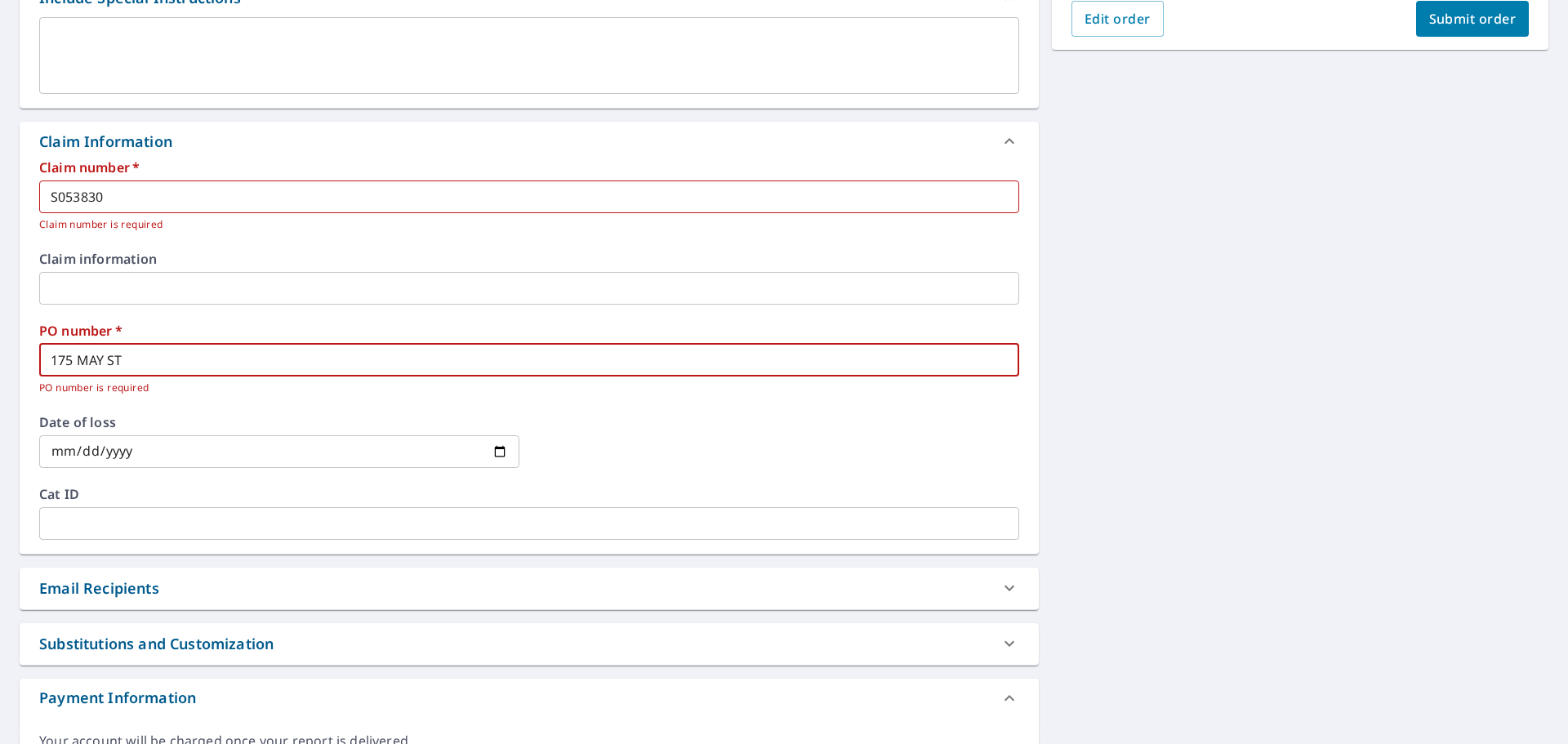
scroll to position [490, 0]
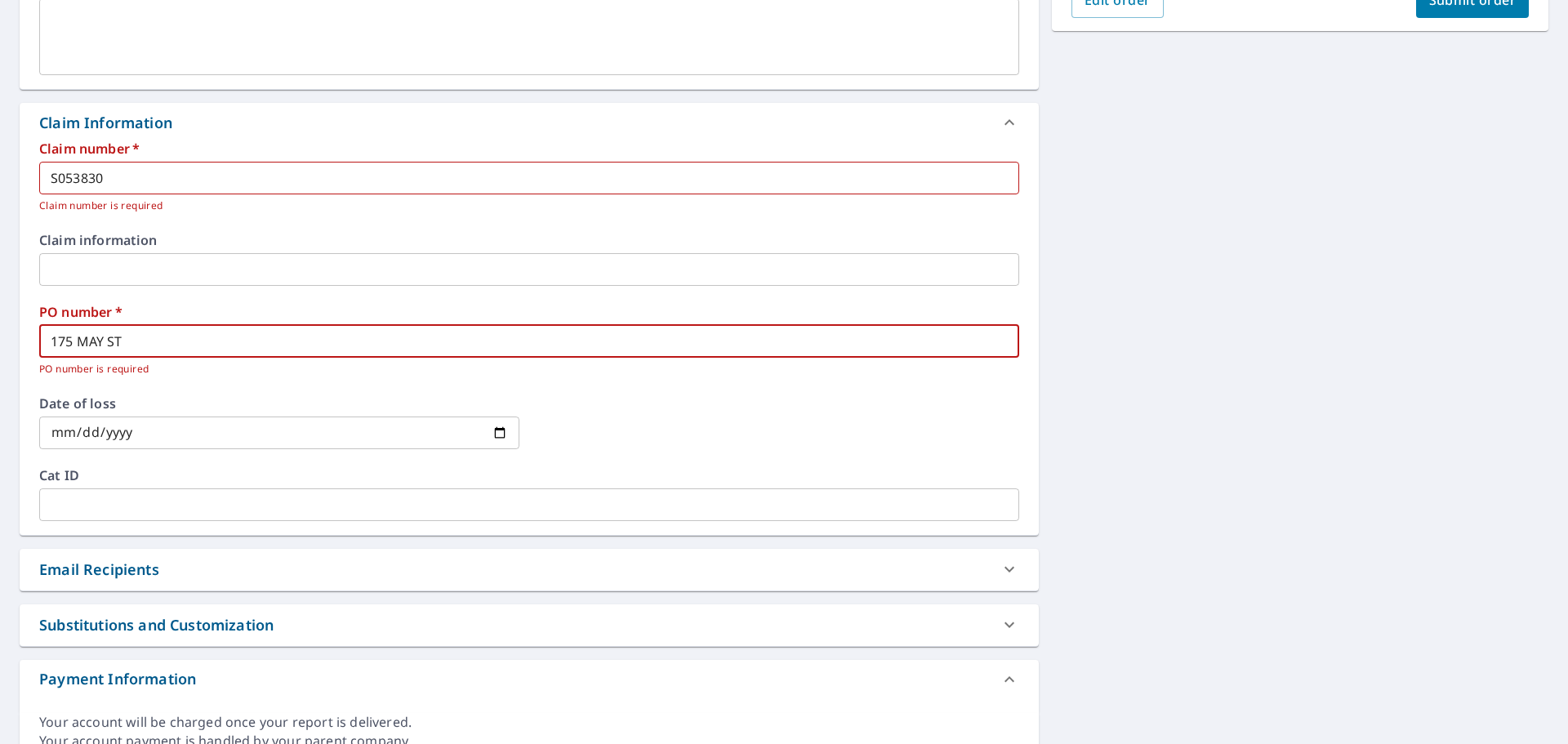
type input "175 MAY ST"
click at [178, 565] on div "Email Recipients" at bounding box center [514, 570] width 950 height 22
checkbox input "true"
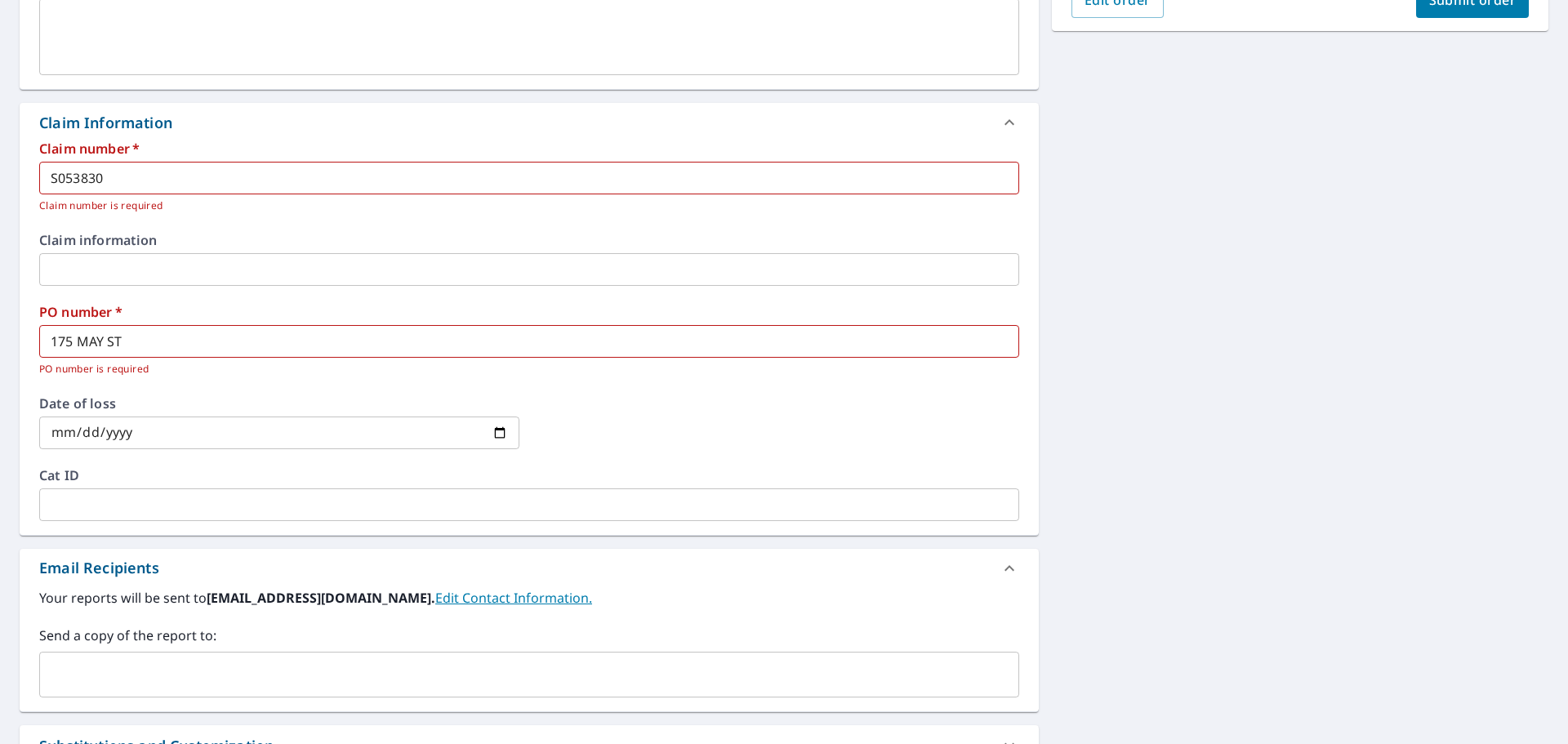
click at [147, 665] on input "text" at bounding box center [517, 674] width 941 height 31
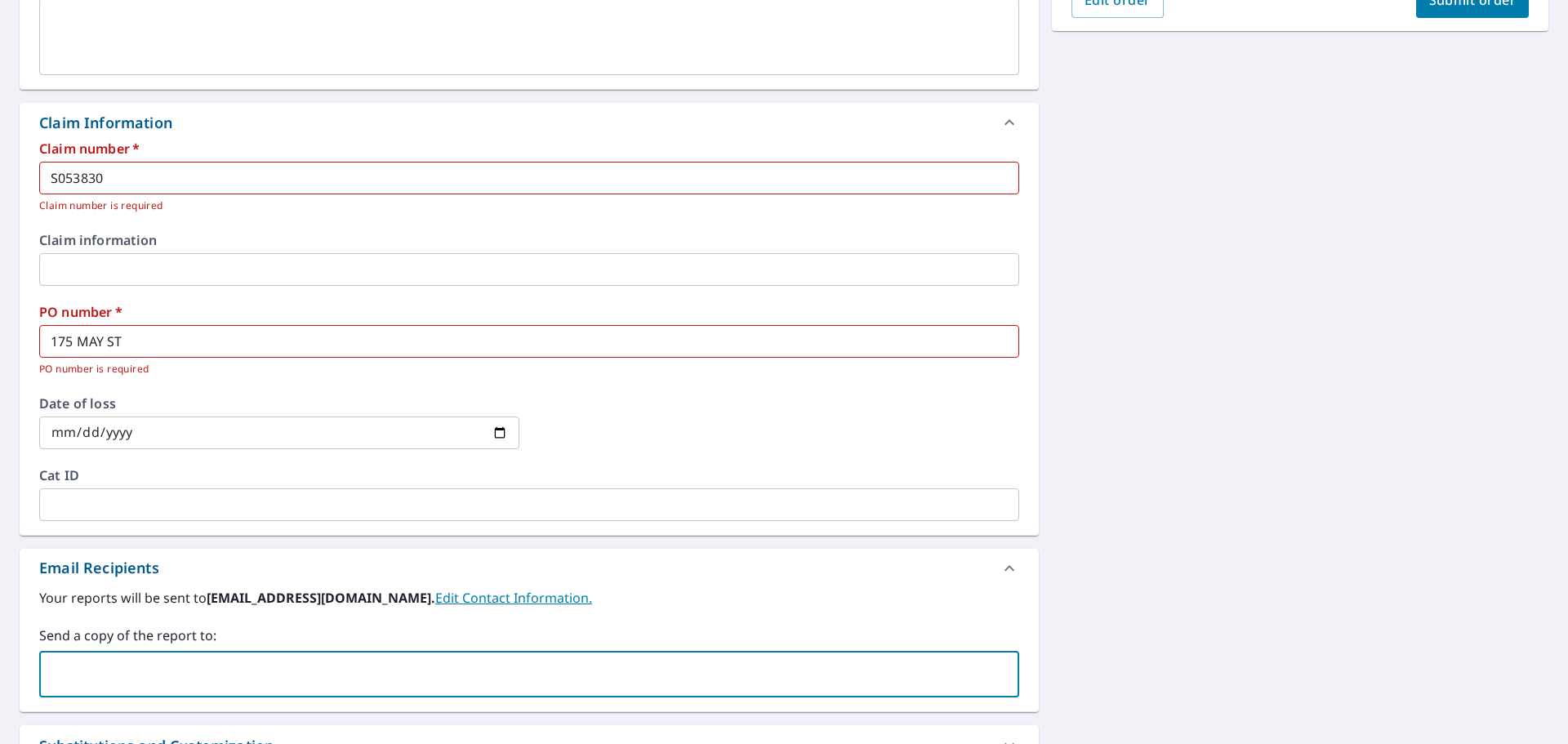
type input "[PERSON_NAME][EMAIL_ADDRESS][PERSON_NAME][DOMAIN_NAME]"
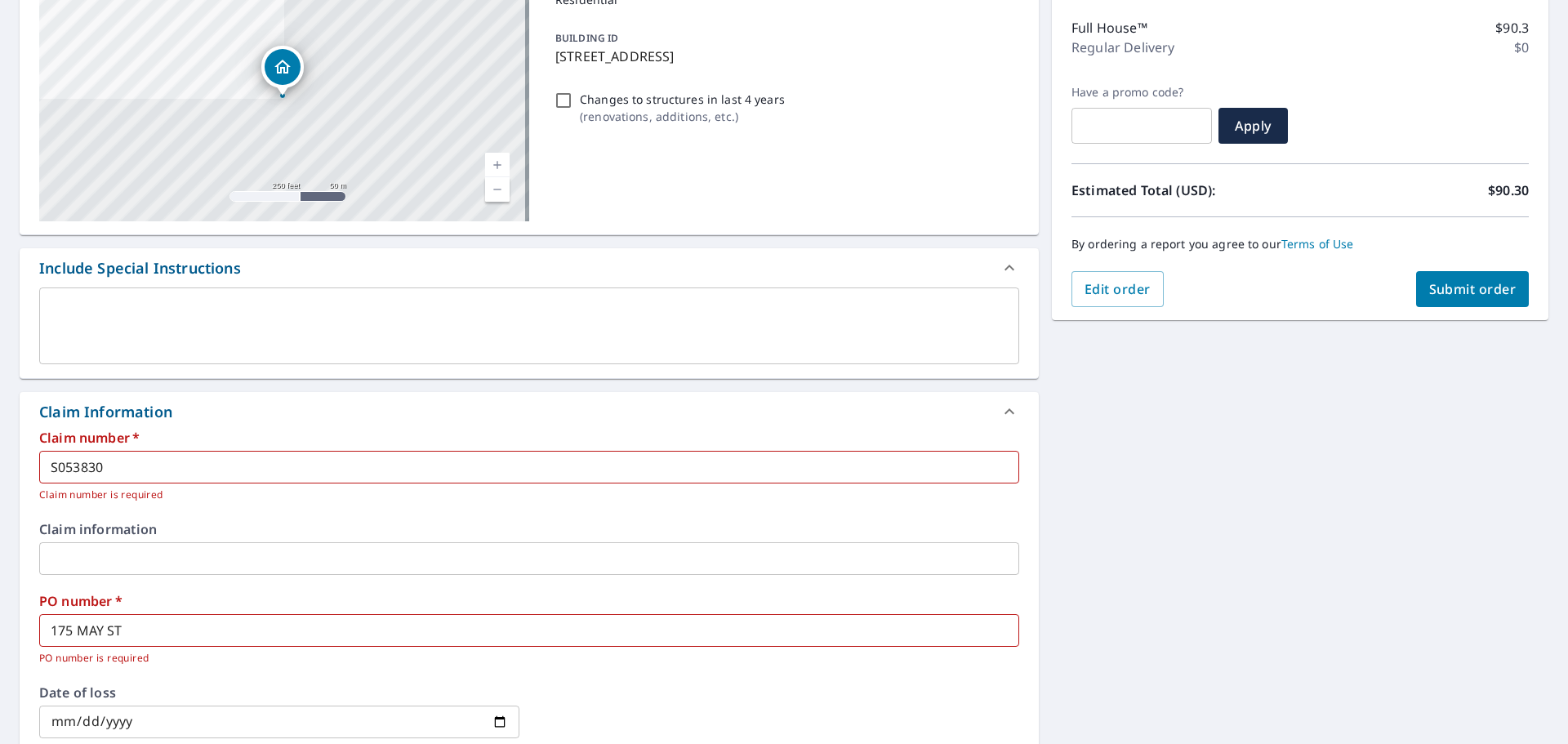
scroll to position [196, 0]
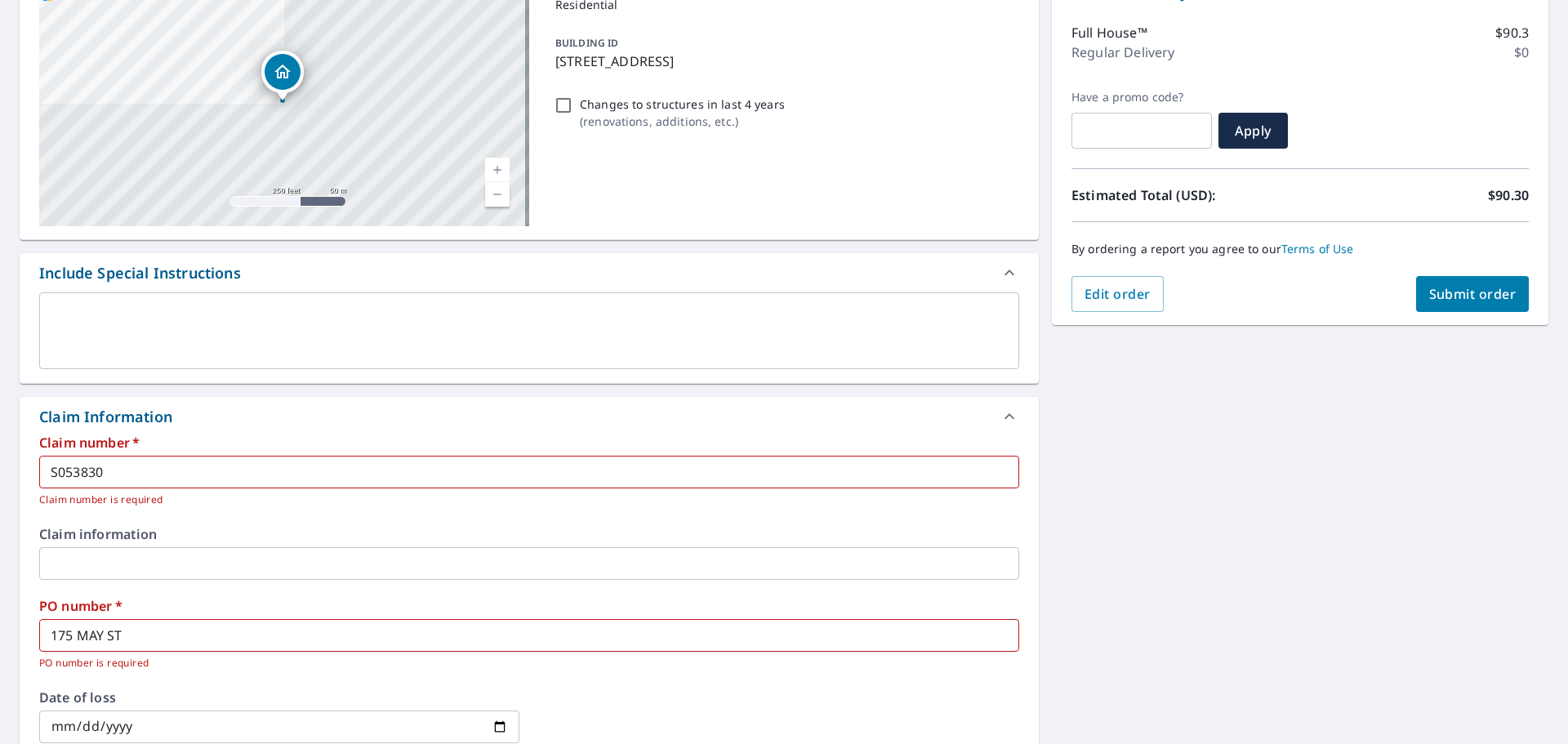
click at [1437, 299] on span "Submit order" at bounding box center [1473, 294] width 88 height 18
checkbox input "true"
